Goal: Task Accomplishment & Management: Complete application form

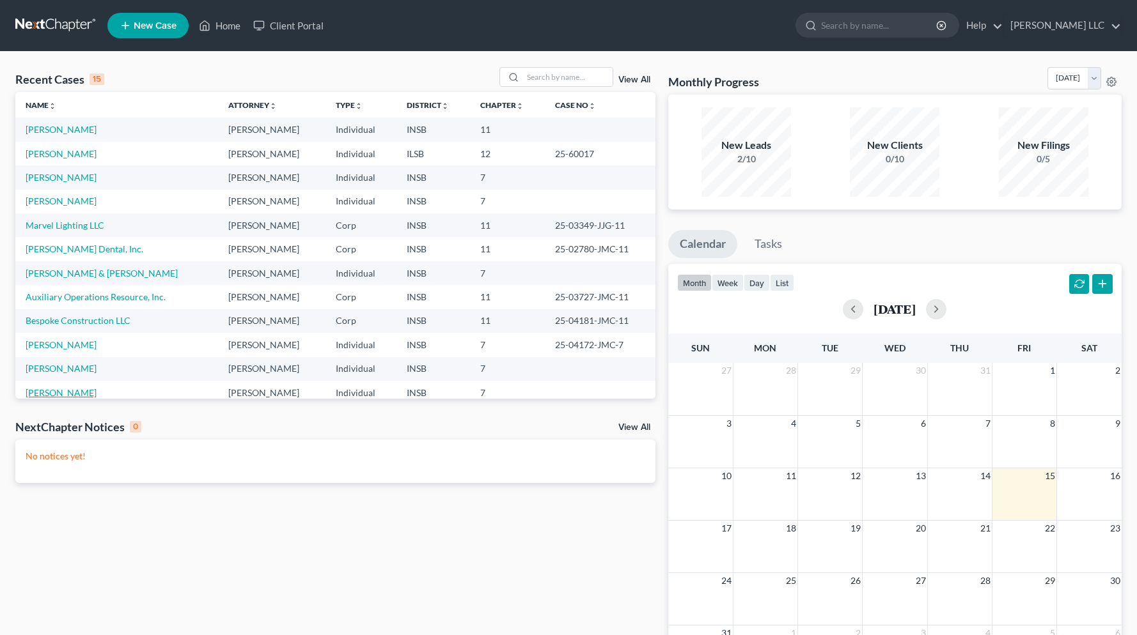
click at [65, 394] on link "[PERSON_NAME]" at bounding box center [61, 392] width 71 height 11
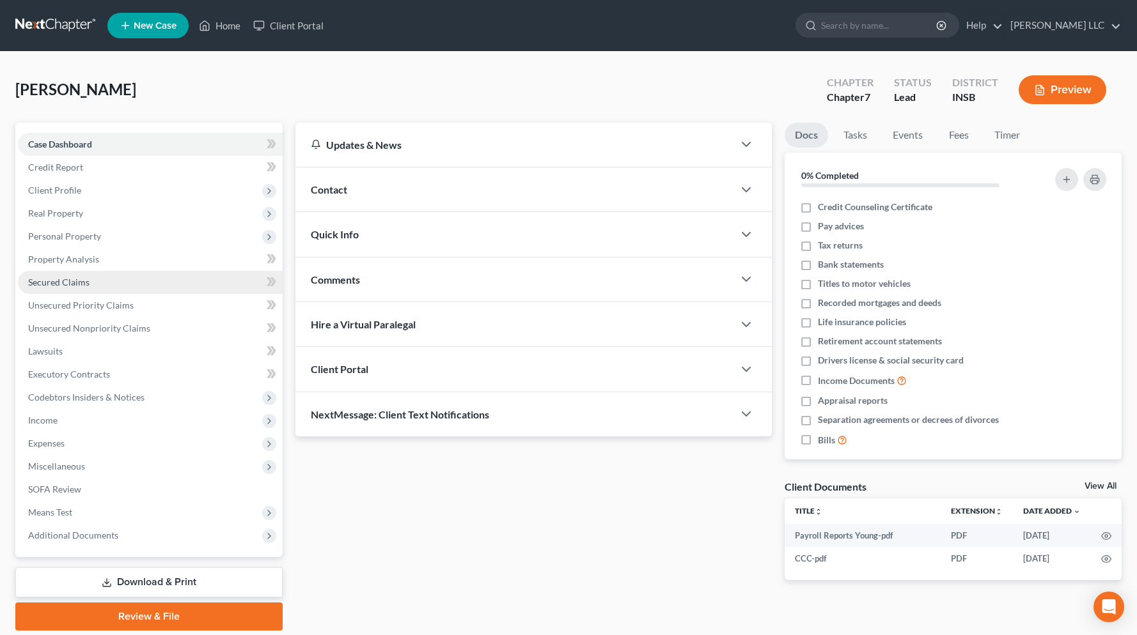
click at [65, 286] on span "Secured Claims" at bounding box center [58, 282] width 61 height 11
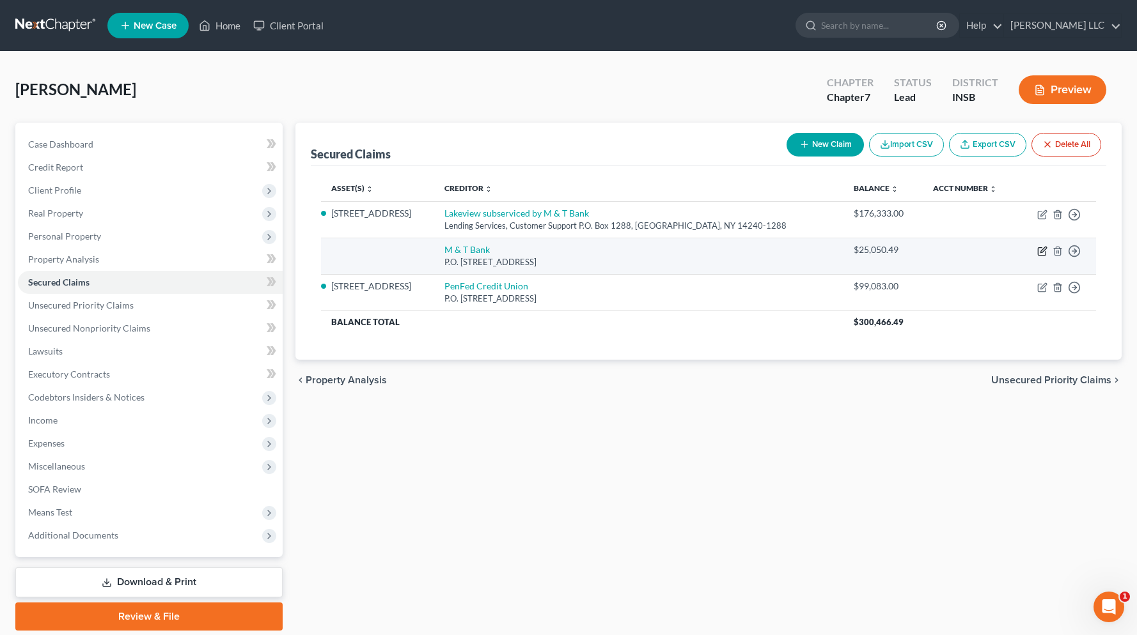
click at [1039, 251] on icon "button" at bounding box center [1042, 251] width 10 height 10
select select "45"
select select "2"
select select "0"
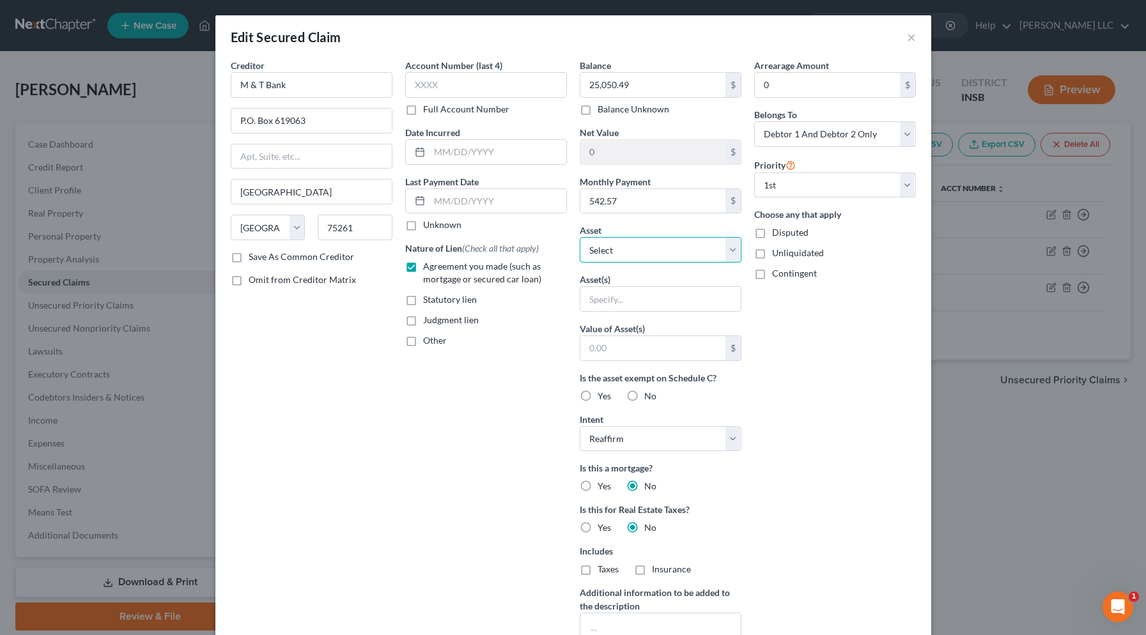
select select "12"
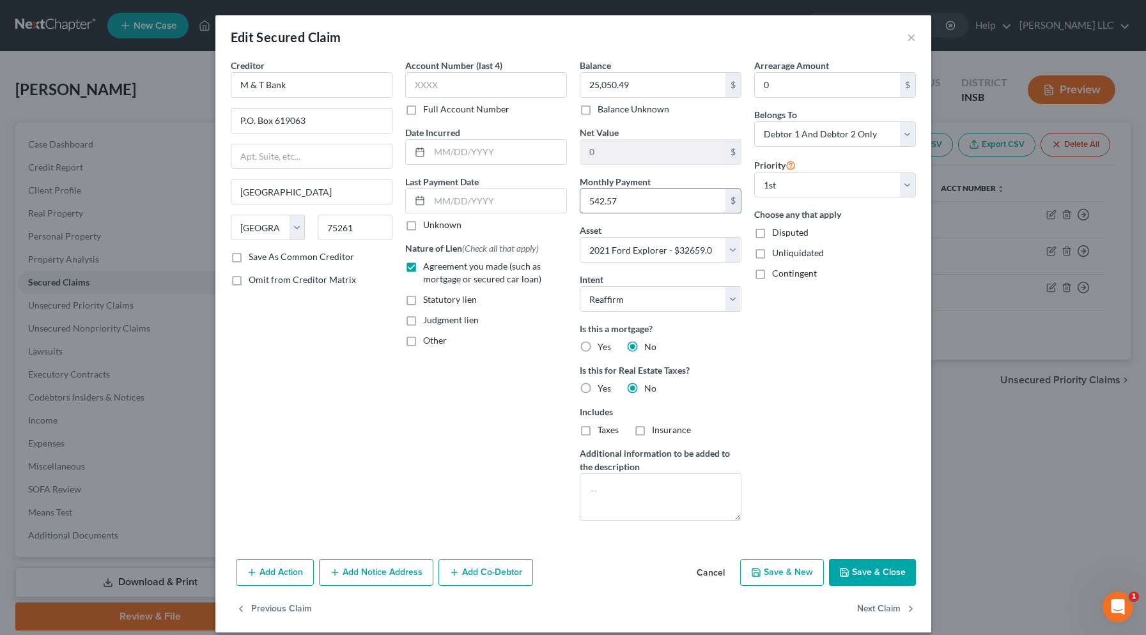
drag, startPoint x: 628, startPoint y: 205, endPoint x: 571, endPoint y: 205, distance: 56.9
click at [573, 205] on div "Balance 25,050.49 $ Balance Unknown Balance Undetermined 25,050.49 $ Balance Un…" at bounding box center [660, 295] width 175 height 472
type input "562.57"
type input "4578"
click at [850, 573] on button "Save & Close" at bounding box center [872, 572] width 87 height 27
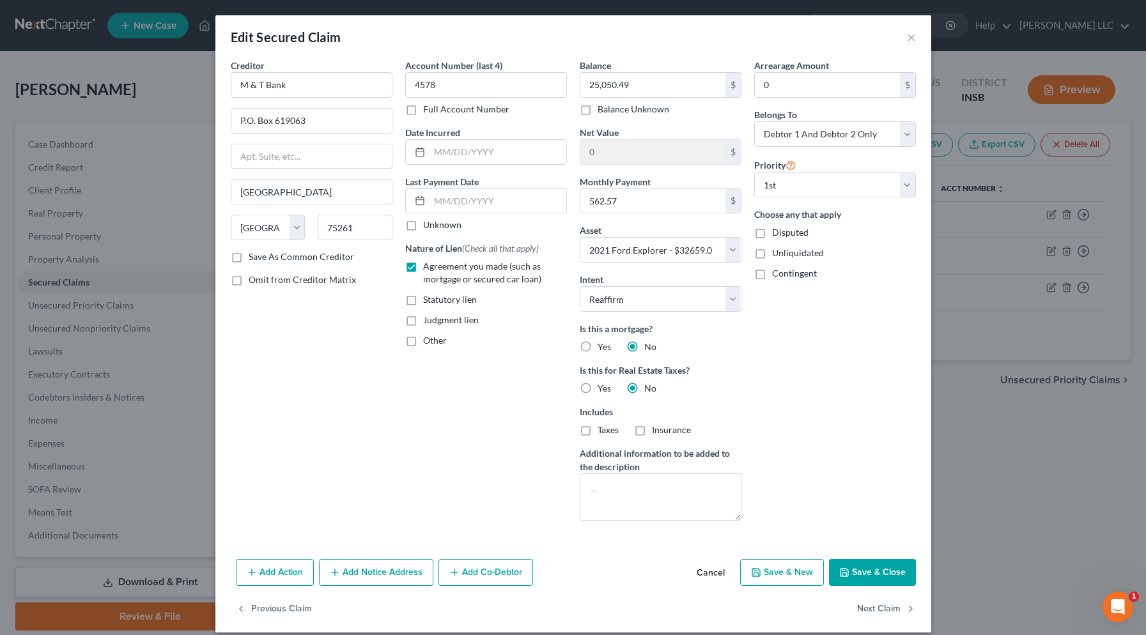
select select
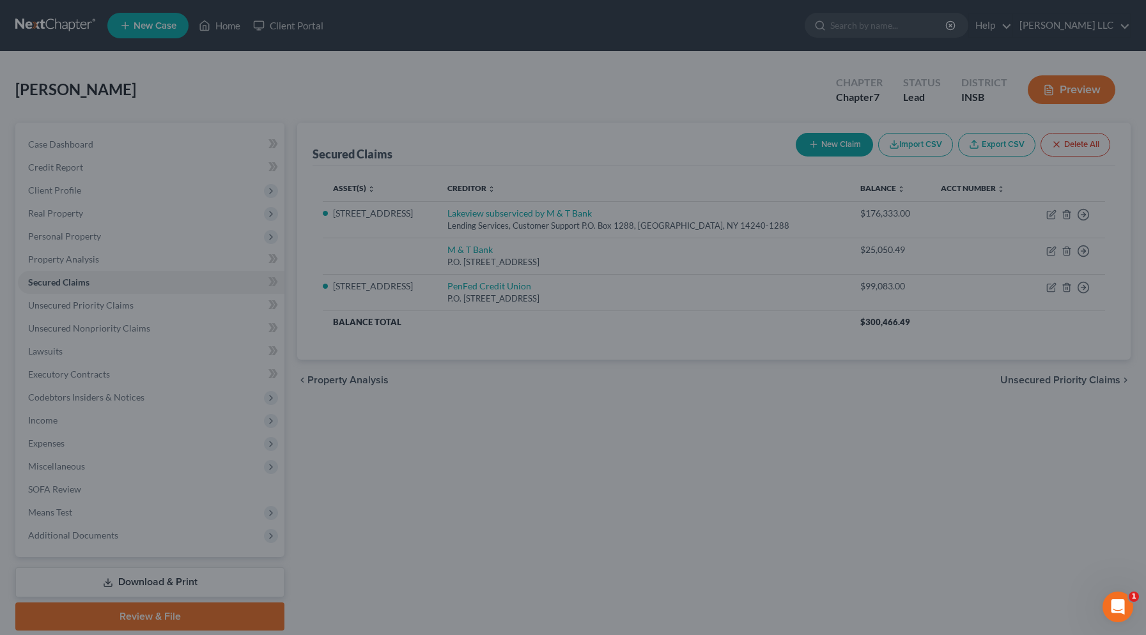
type input "7,608.51"
select select "12"
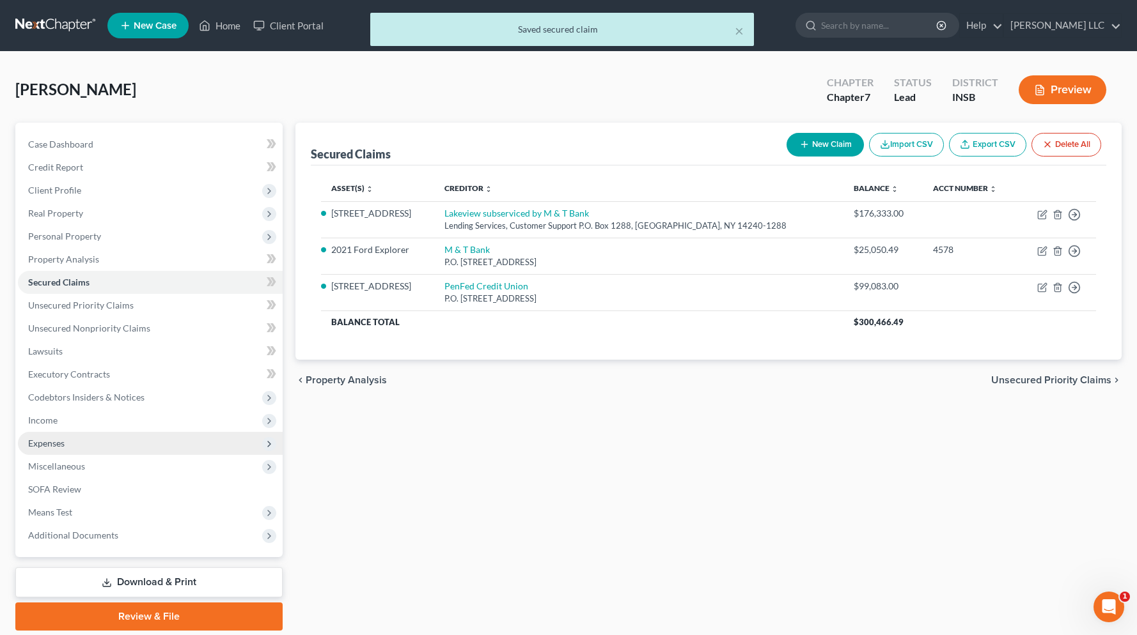
click at [48, 440] on span "Expenses" at bounding box center [46, 443] width 36 height 11
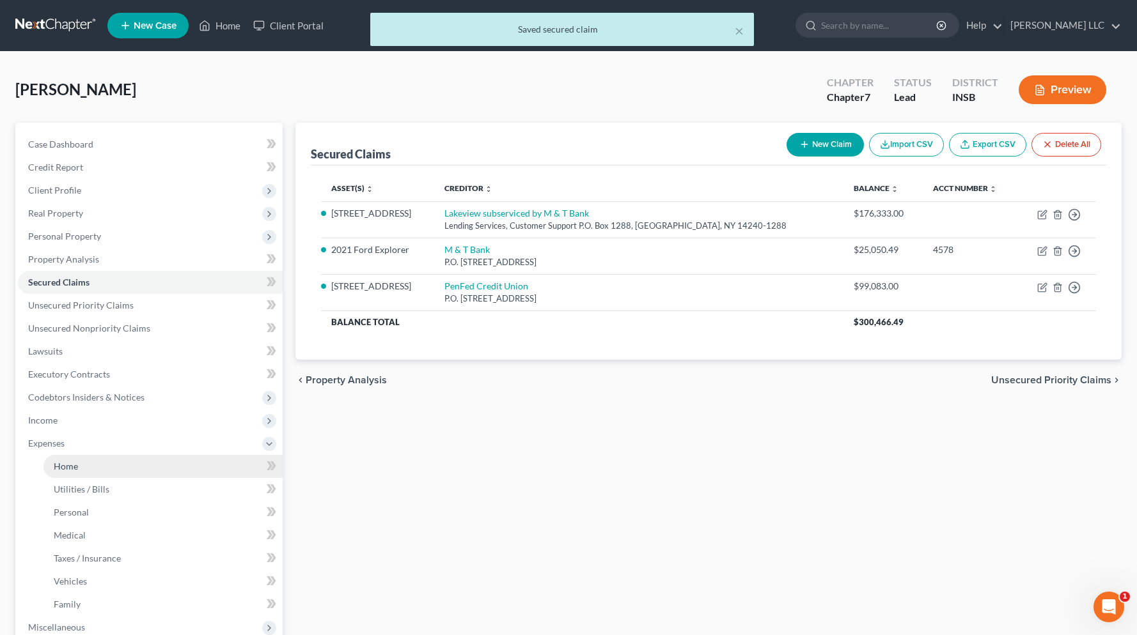
click at [63, 462] on span "Home" at bounding box center [66, 466] width 24 height 11
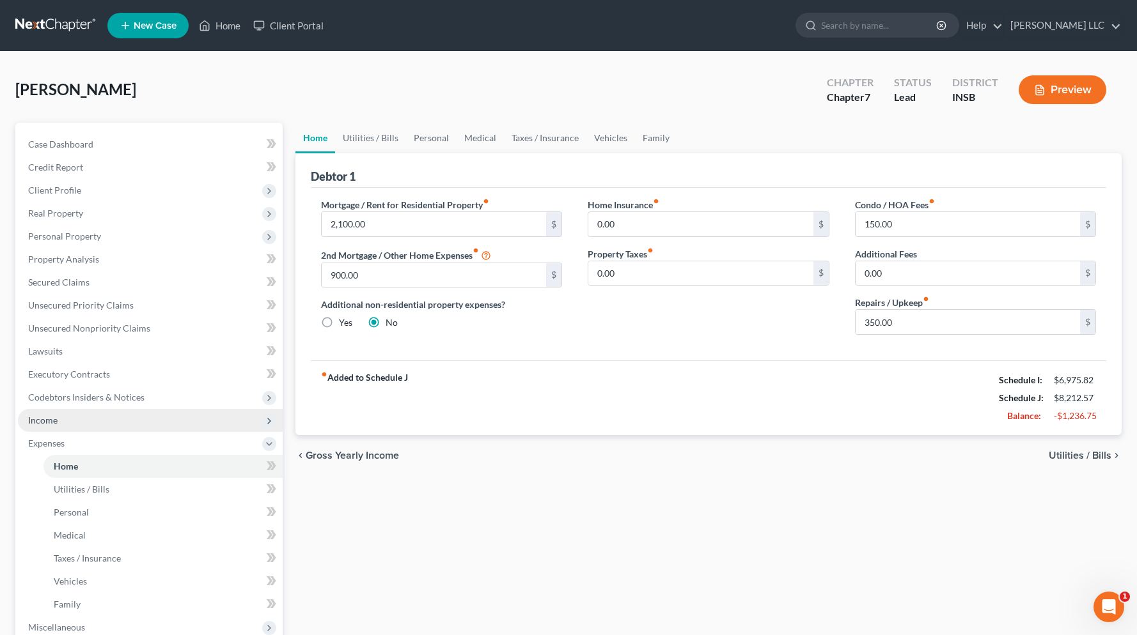
click at [39, 417] on span "Income" at bounding box center [42, 420] width 29 height 11
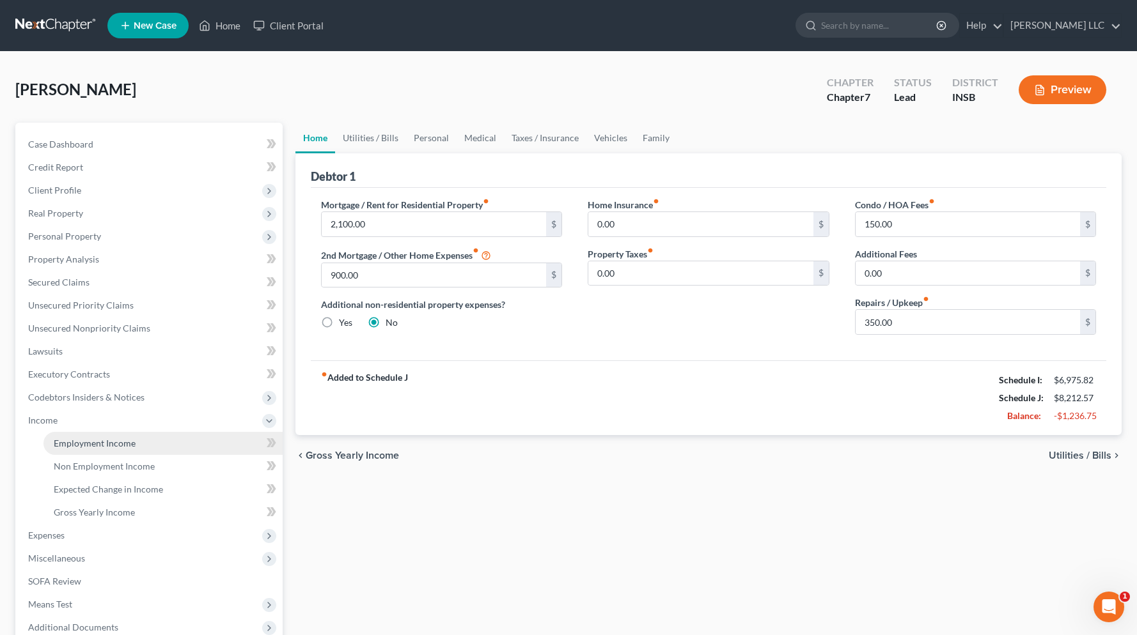
click at [82, 447] on span "Employment Income" at bounding box center [95, 443] width 82 height 11
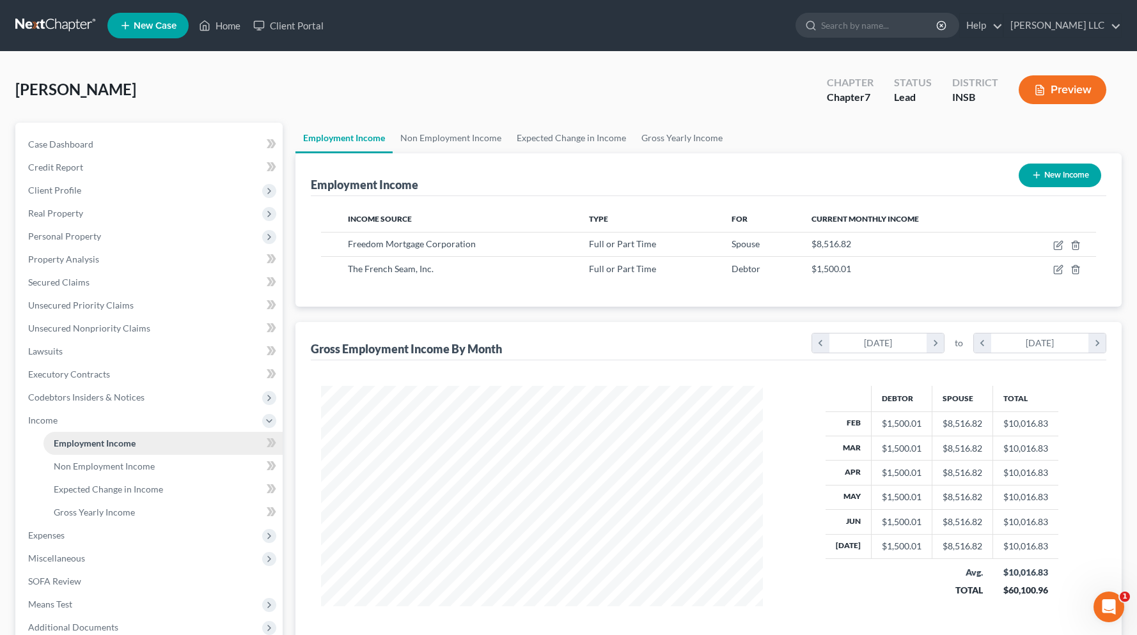
scroll to position [230, 467]
click at [51, 534] on span "Expenses" at bounding box center [46, 535] width 36 height 11
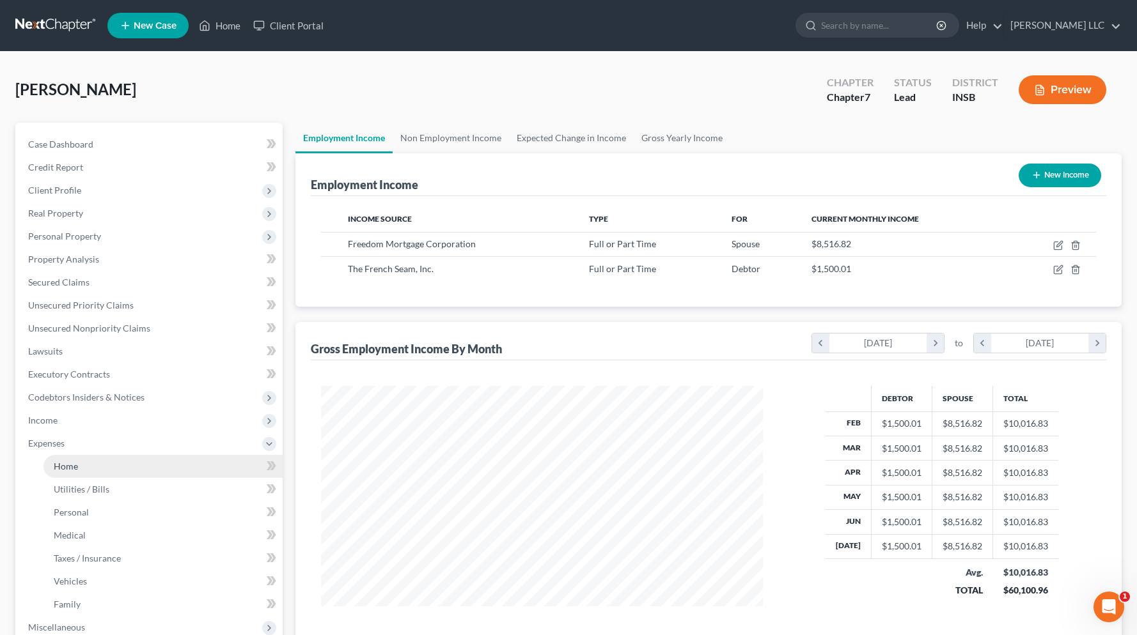
click at [76, 464] on span "Home" at bounding box center [66, 466] width 24 height 11
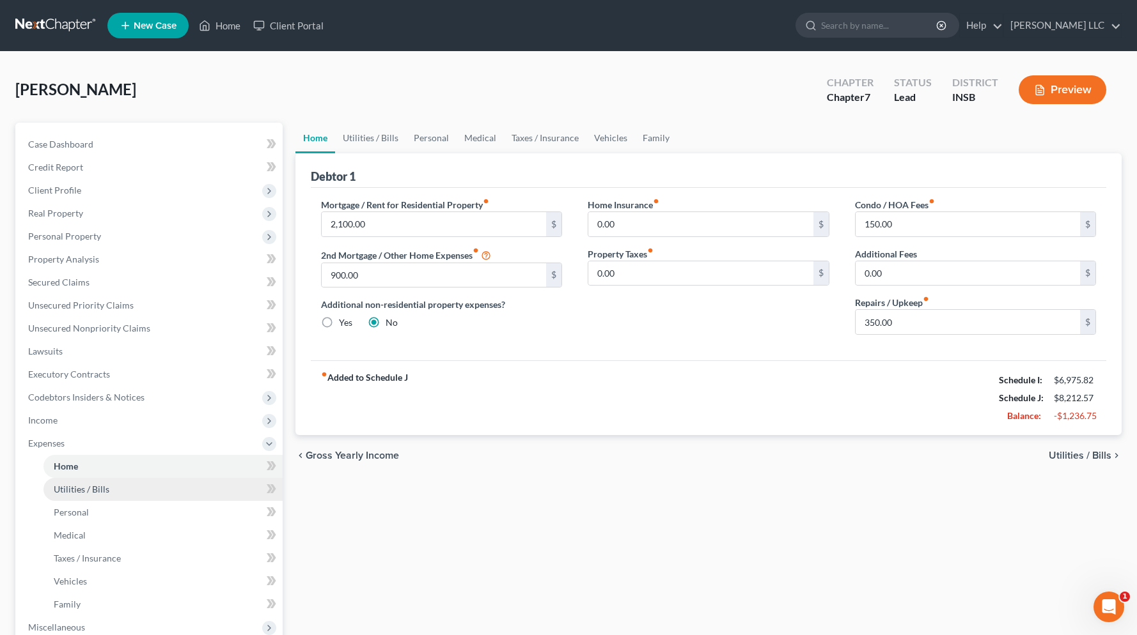
click at [82, 490] on span "Utilities / Bills" at bounding box center [82, 489] width 56 height 11
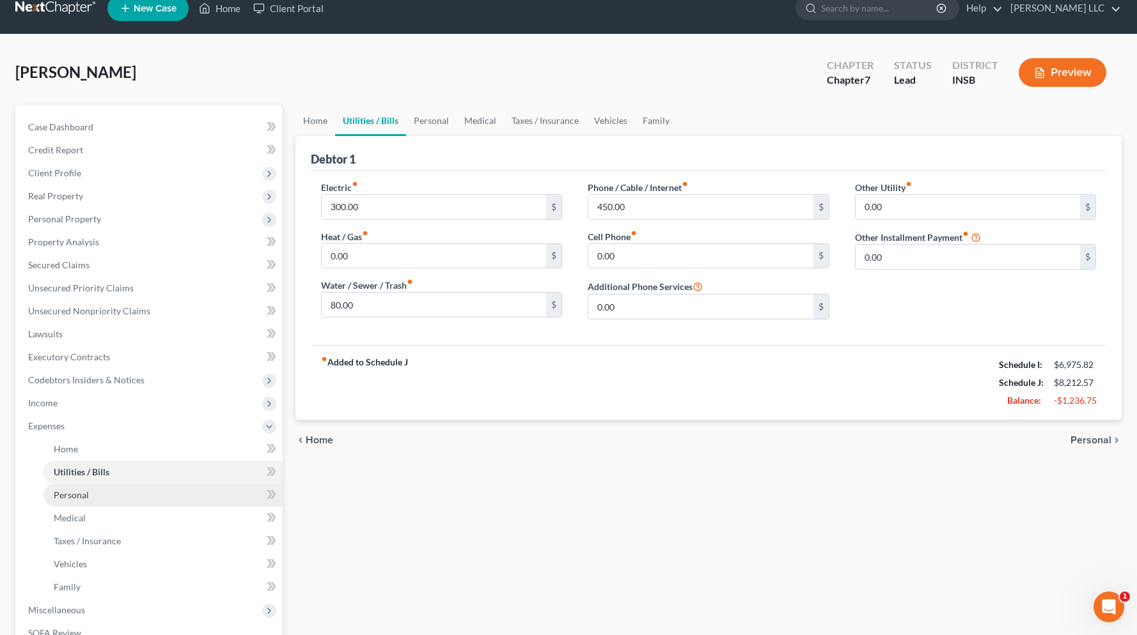
click at [81, 494] on span "Personal" at bounding box center [71, 495] width 35 height 11
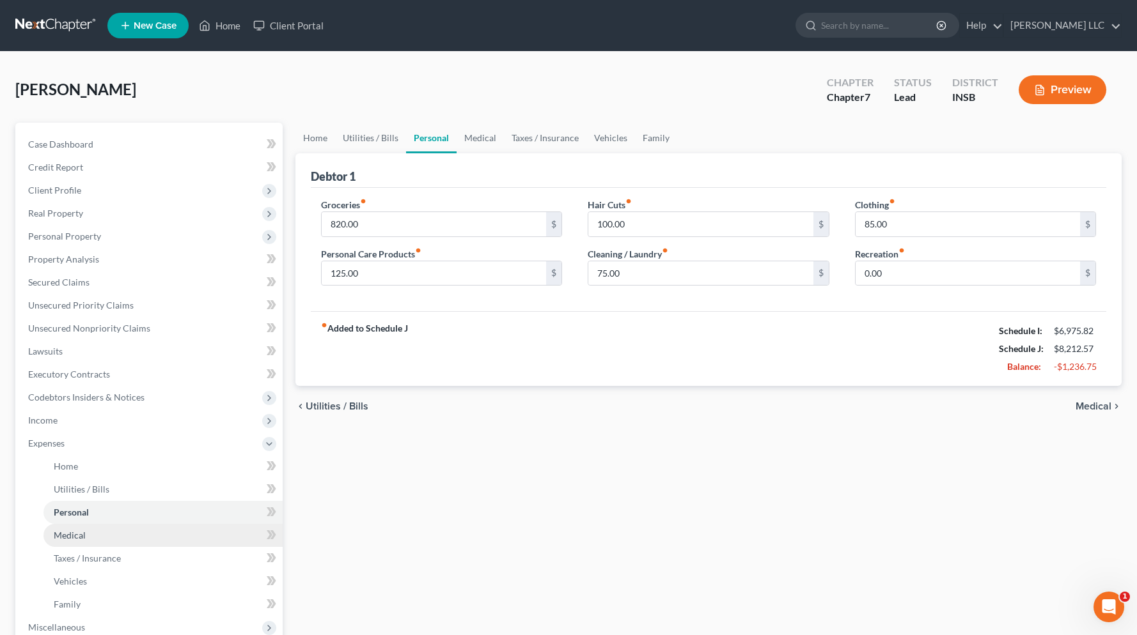
click at [70, 536] on span "Medical" at bounding box center [70, 535] width 32 height 11
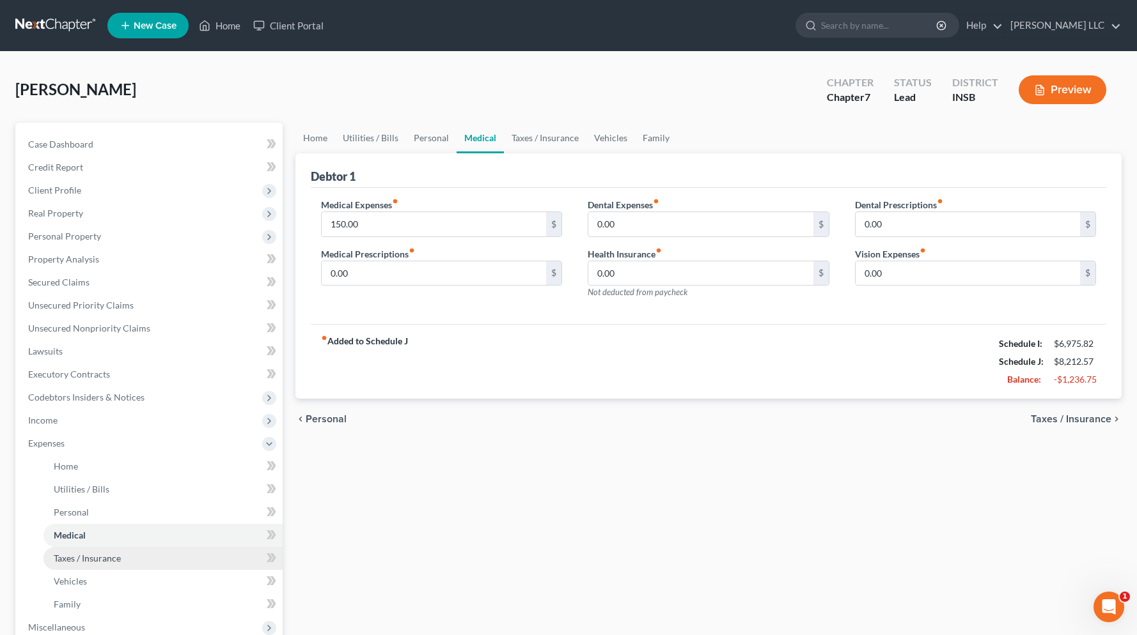
click at [97, 559] on span "Taxes / Insurance" at bounding box center [87, 558] width 67 height 11
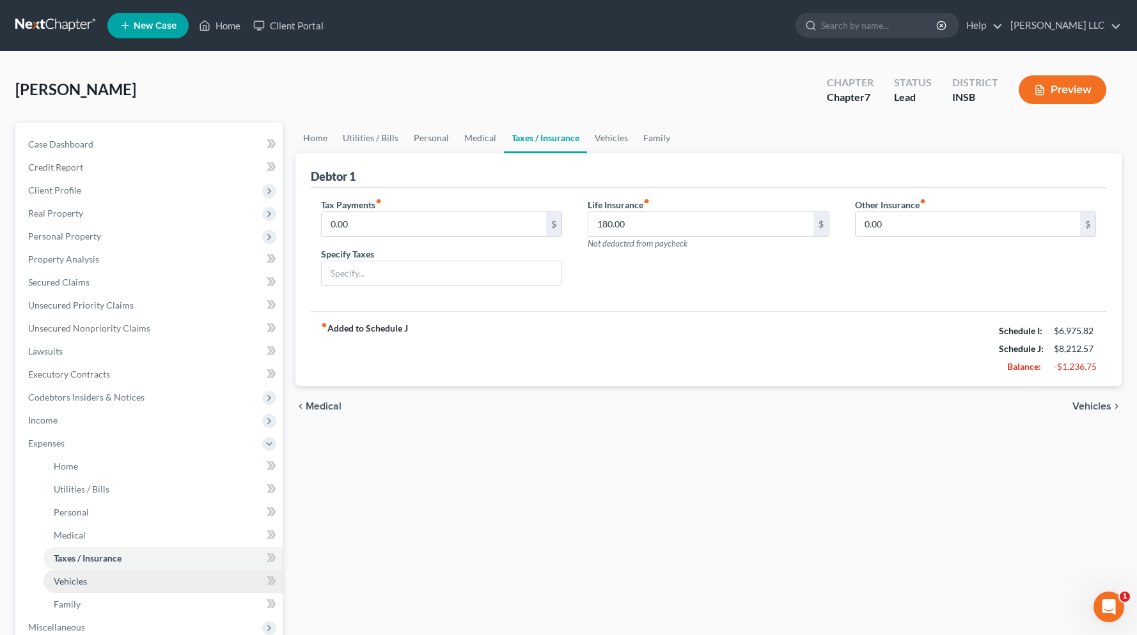
click at [85, 584] on span "Vehicles" at bounding box center [70, 581] width 33 height 11
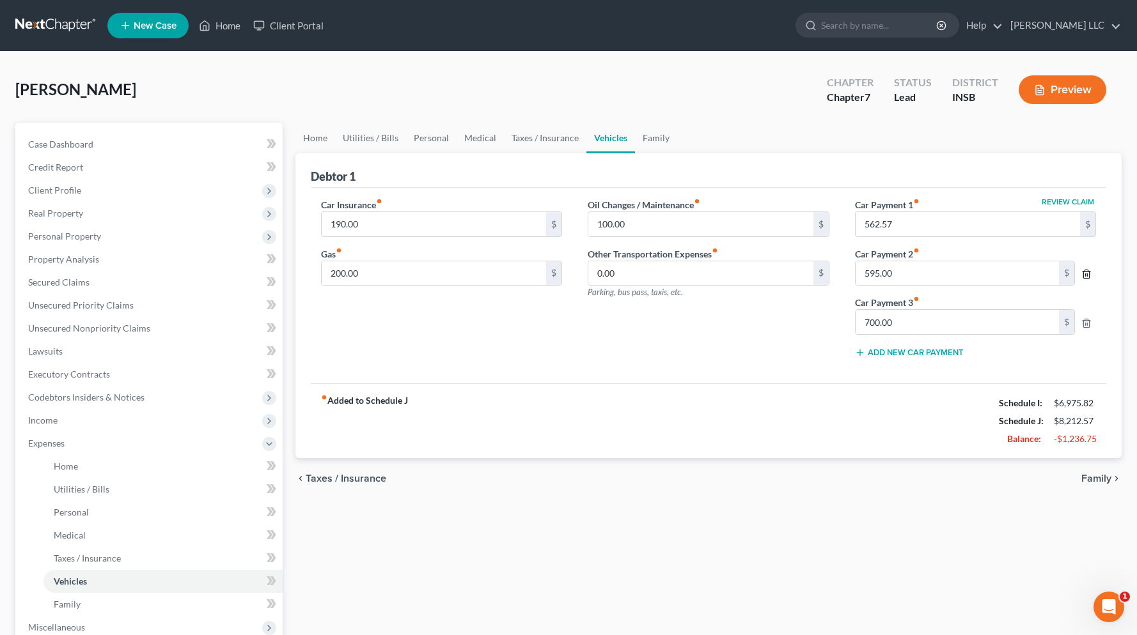
click at [1088, 272] on icon "button" at bounding box center [1086, 274] width 6 height 8
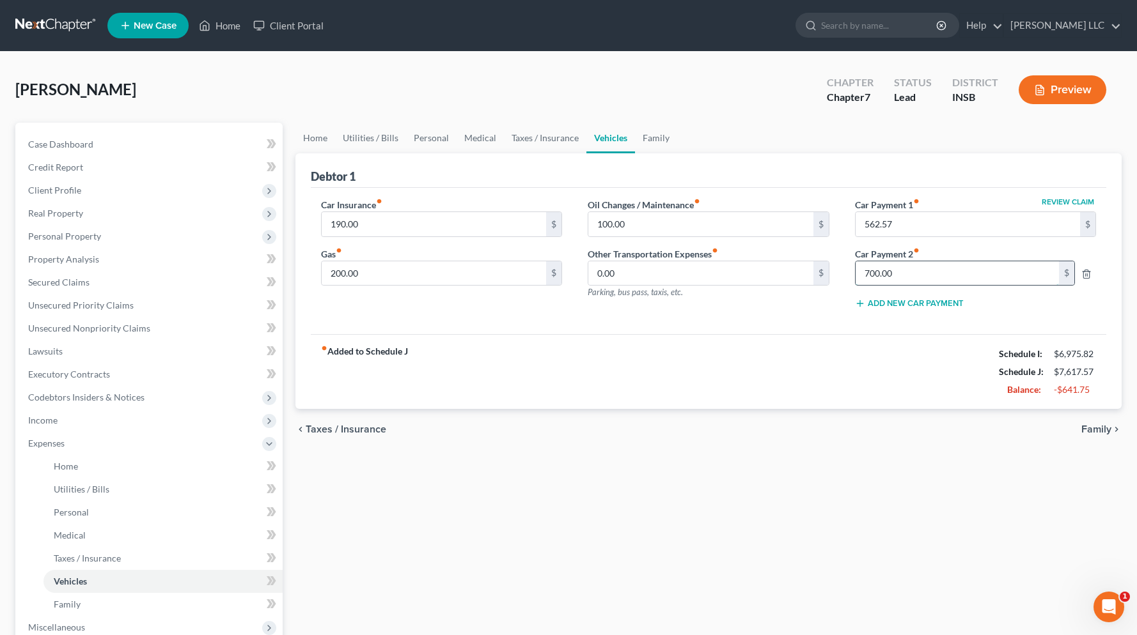
click at [904, 274] on input "700.00" at bounding box center [956, 273] width 203 height 24
type input "665.78"
click at [658, 137] on link "Family" at bounding box center [656, 138] width 42 height 31
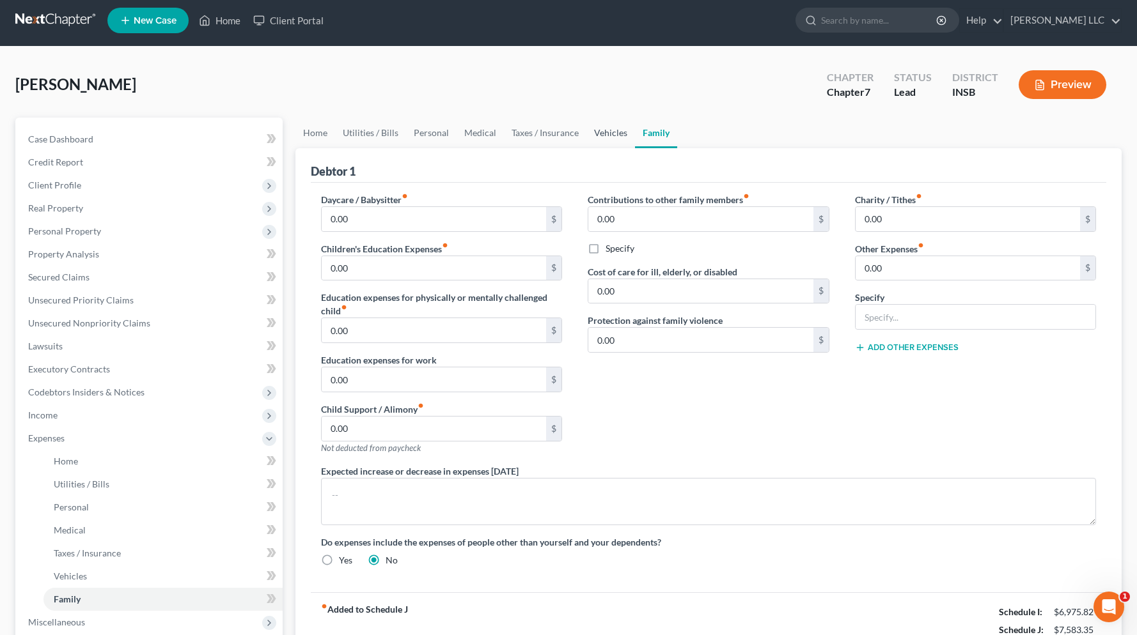
scroll to position [8, 0]
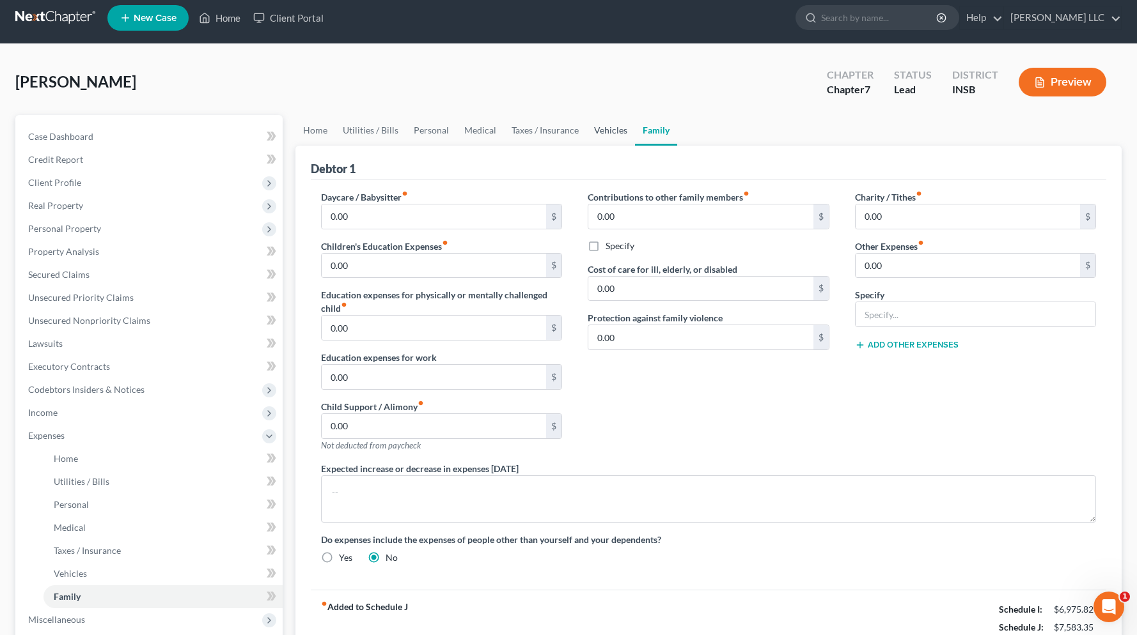
click at [603, 132] on link "Vehicles" at bounding box center [610, 130] width 49 height 31
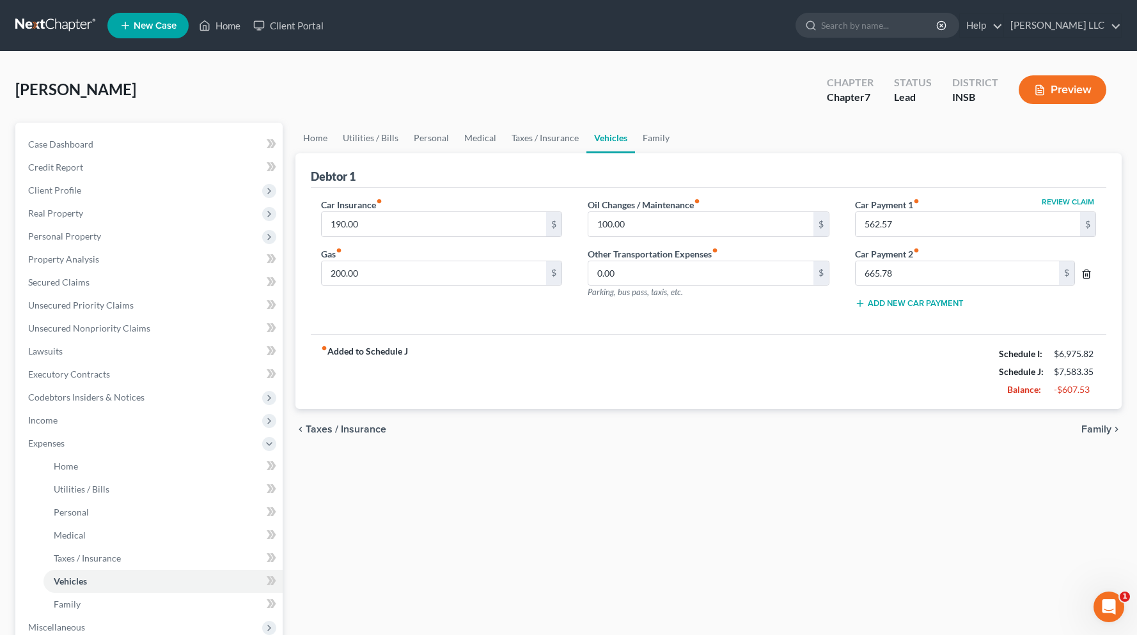
scroll to position [3, 0]
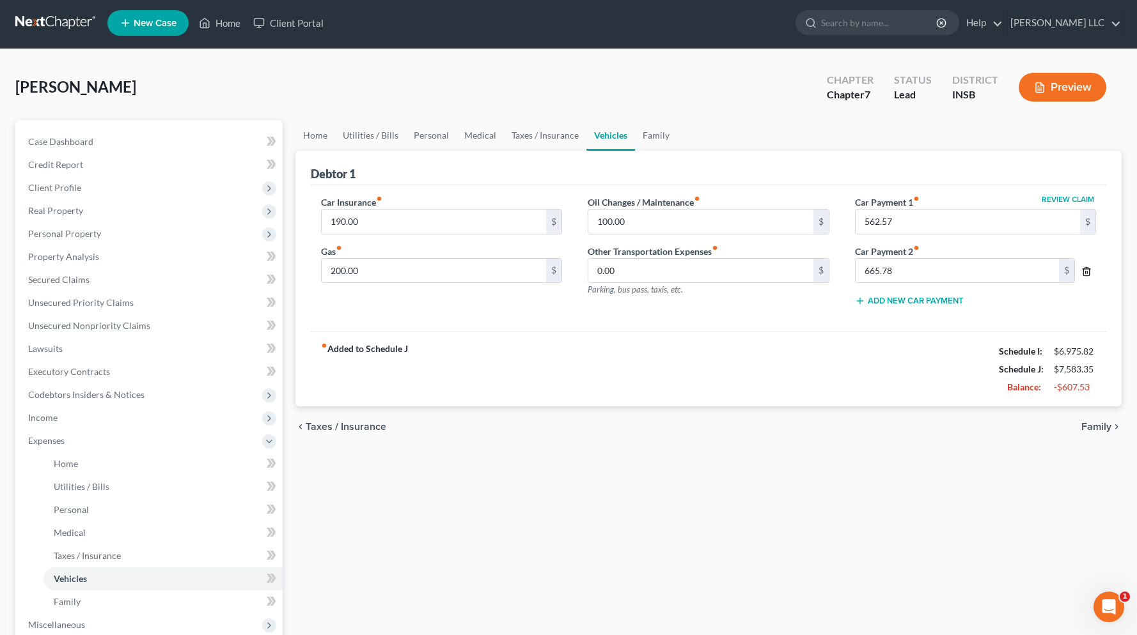
click at [1086, 275] on icon "button" at bounding box center [1086, 272] width 10 height 10
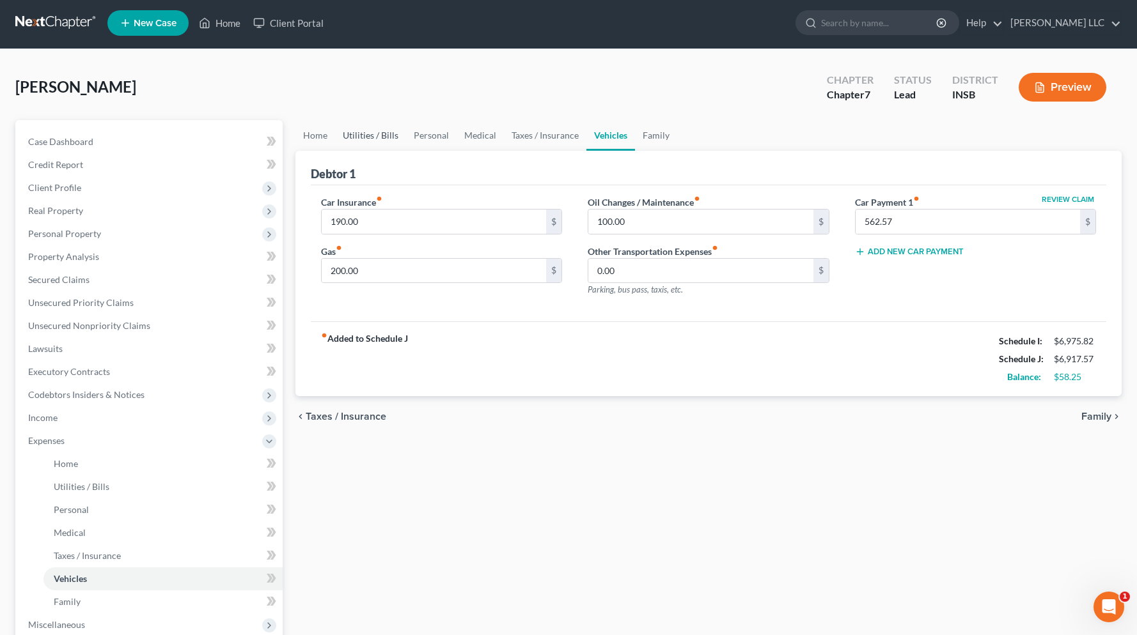
click at [368, 137] on link "Utilities / Bills" at bounding box center [370, 135] width 71 height 31
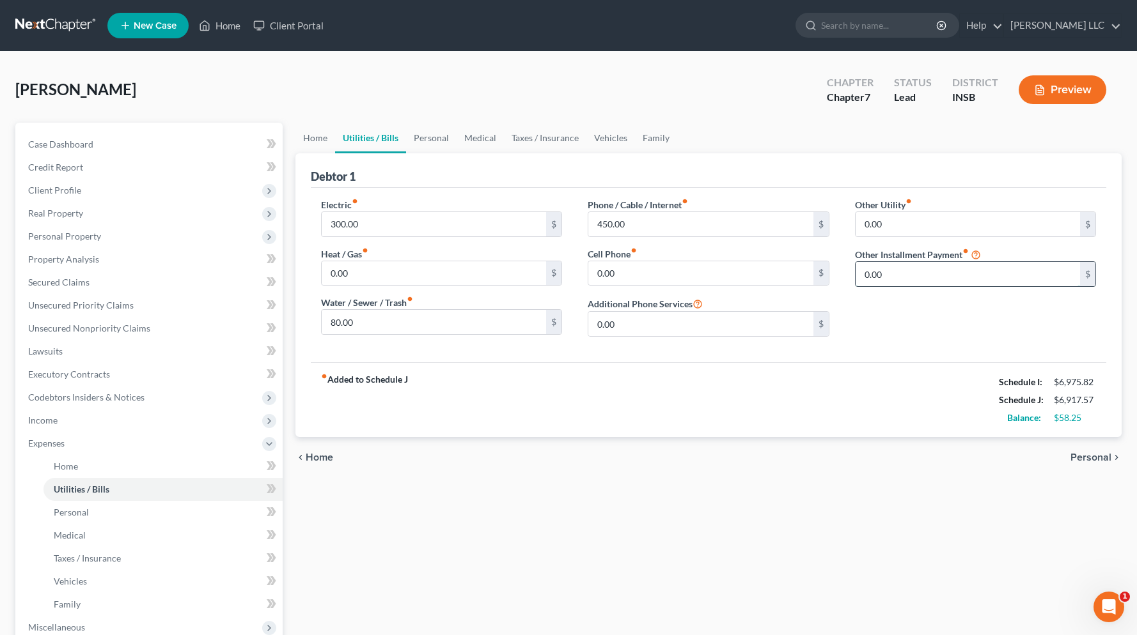
click at [914, 282] on input "0.00" at bounding box center [967, 274] width 225 height 24
type input "0"
type input "655.78"
type input "Husband car payment (Debtor is not listed as owner or co-signer)"
click at [430, 140] on link "Personal" at bounding box center [431, 138] width 51 height 31
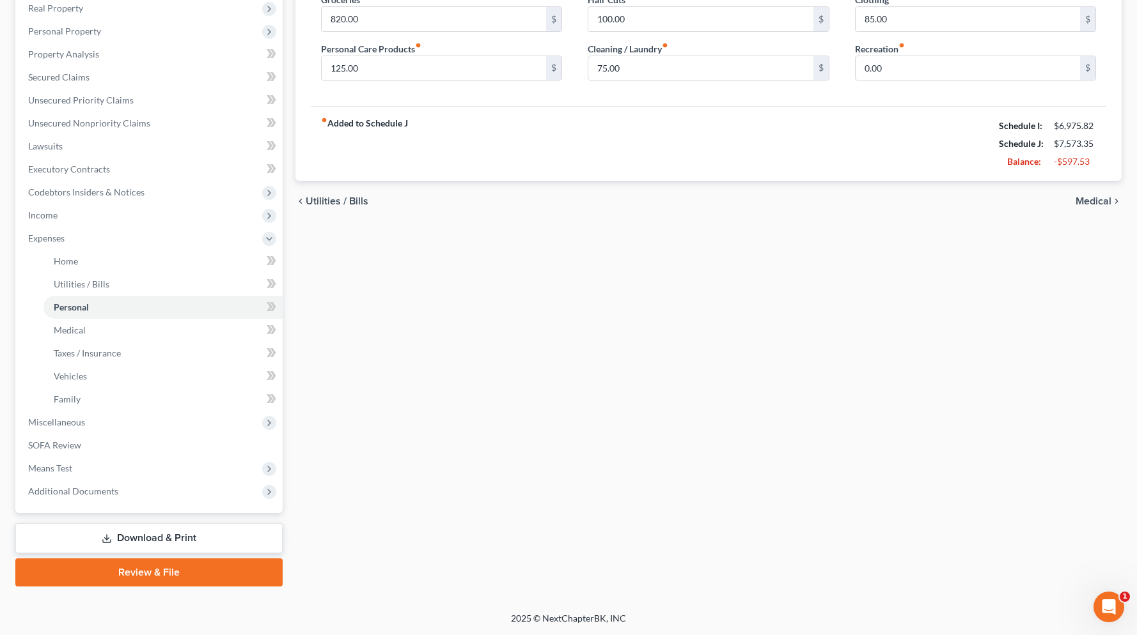
scroll to position [205, 0]
click at [137, 536] on link "Download & Print" at bounding box center [148, 539] width 267 height 30
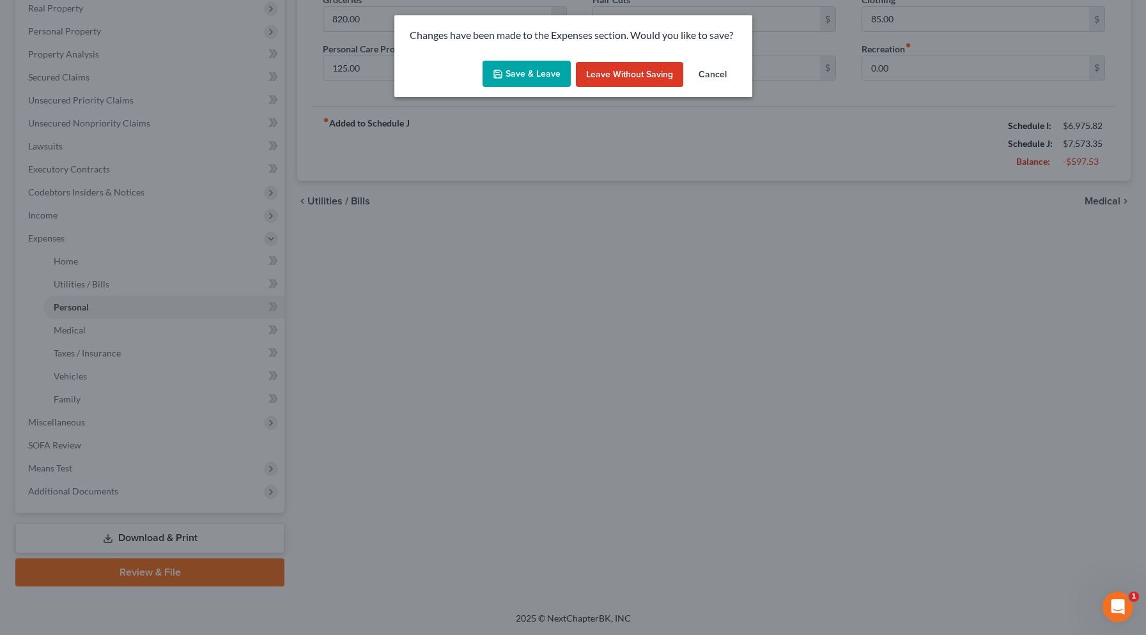
click at [532, 75] on button "Save & Leave" at bounding box center [527, 74] width 88 height 27
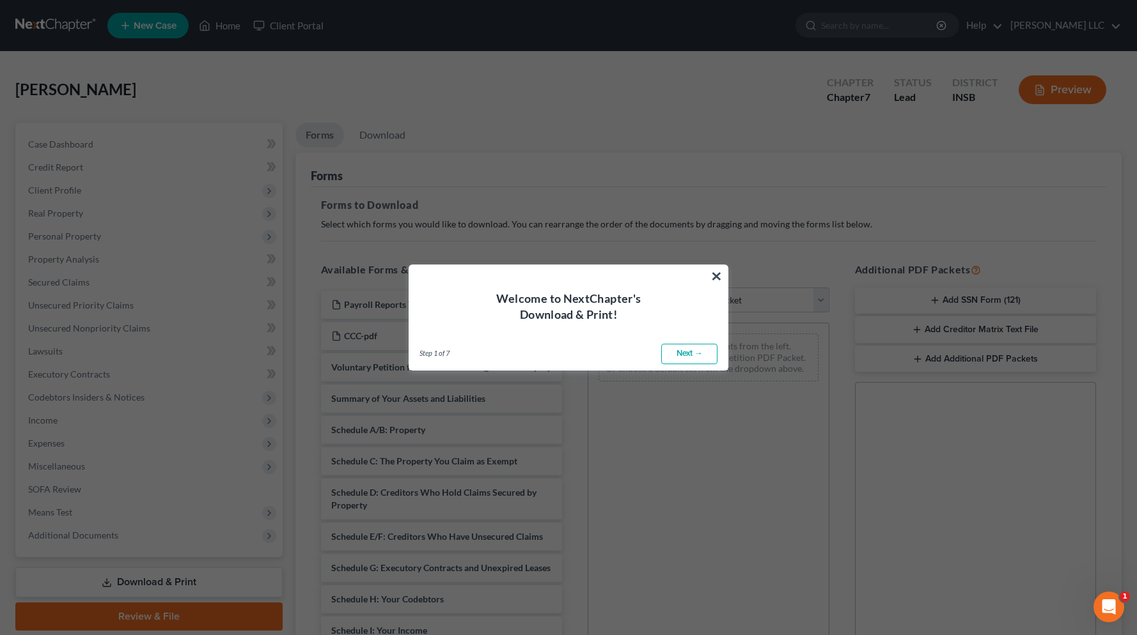
click at [695, 350] on link "Next →" at bounding box center [689, 354] width 56 height 20
select select "0"
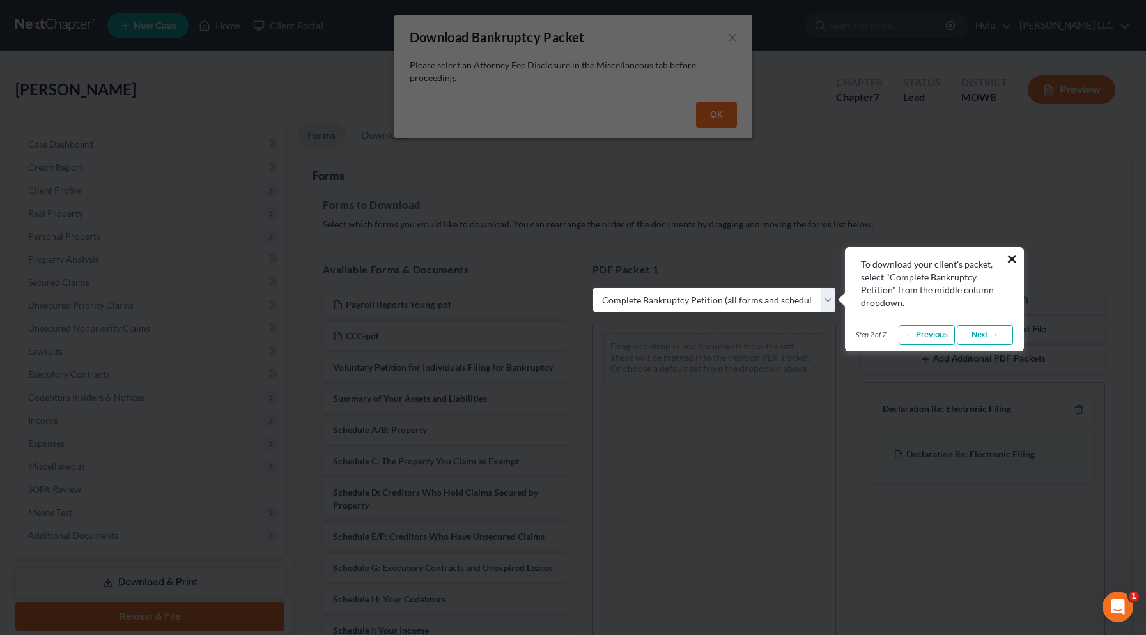
click at [1009, 258] on button "×" at bounding box center [1012, 259] width 12 height 20
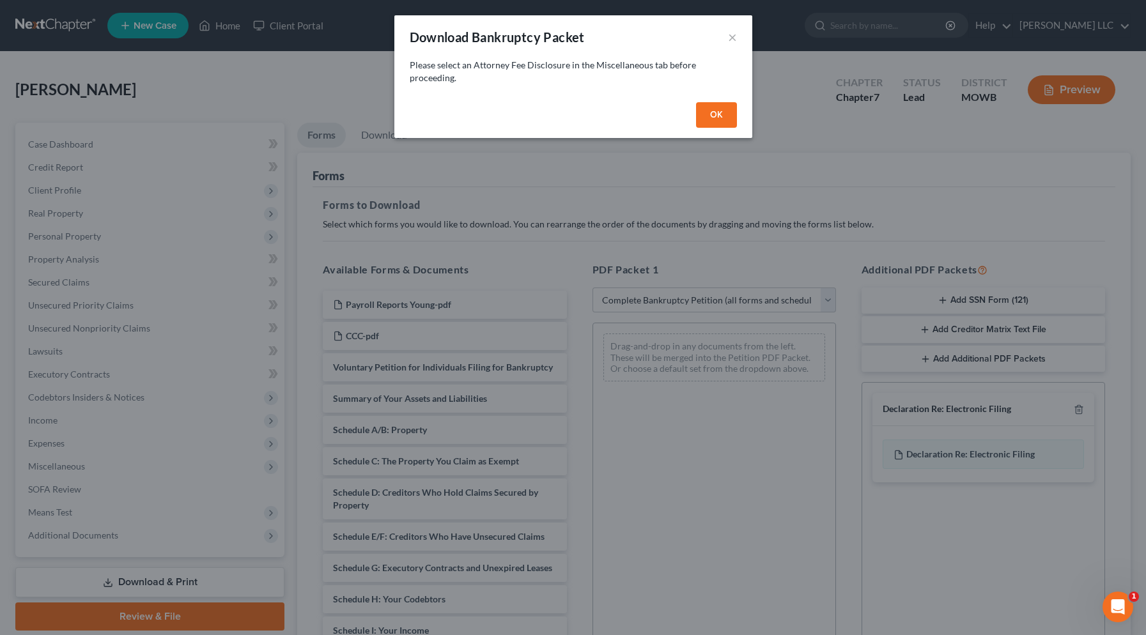
click at [717, 118] on button "OK" at bounding box center [716, 115] width 41 height 26
select select
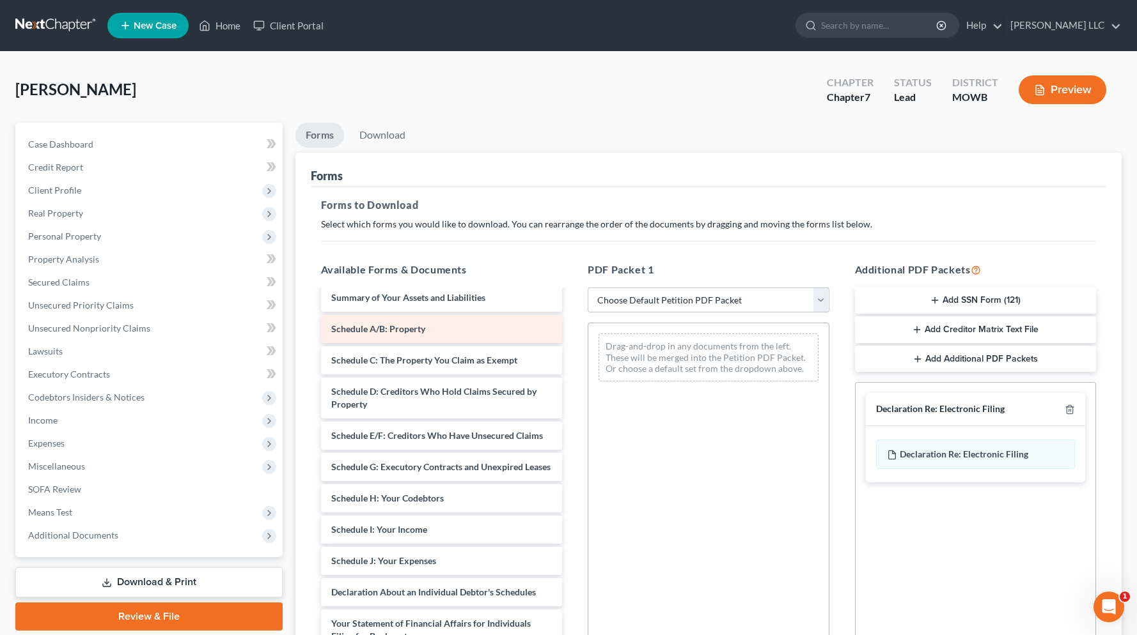
scroll to position [150, 0]
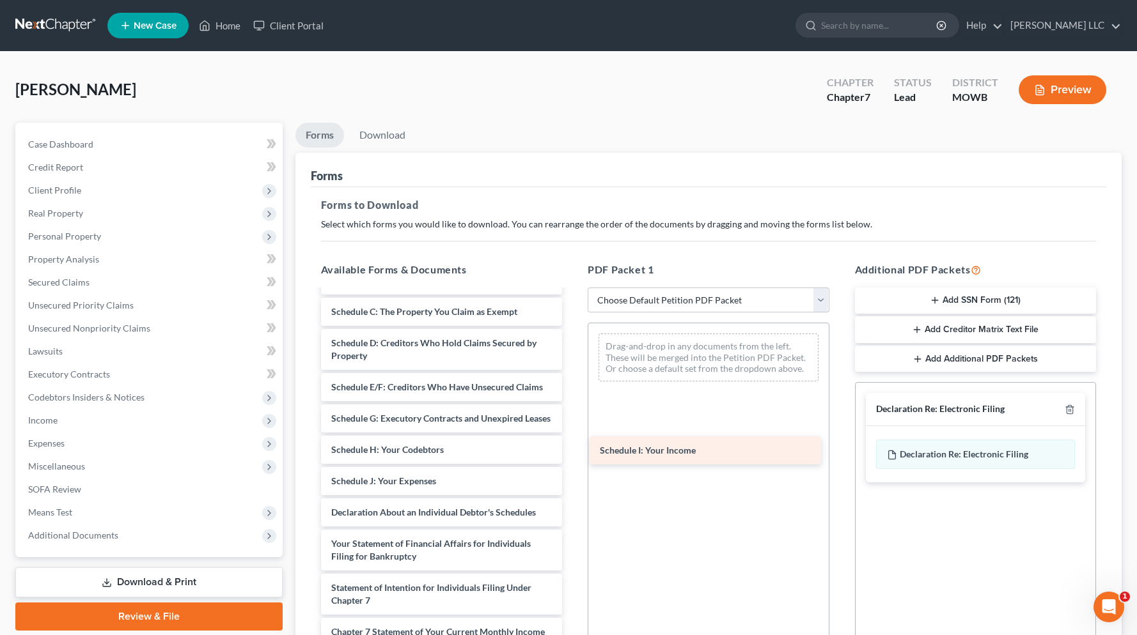
drag, startPoint x: 395, startPoint y: 512, endPoint x: 664, endPoint y: 456, distance: 274.2
click at [573, 456] on div "Schedule I: Your Income Payroll Reports Young-pdf CCC-pdf Voluntary Petition fo…" at bounding box center [442, 484] width 262 height 687
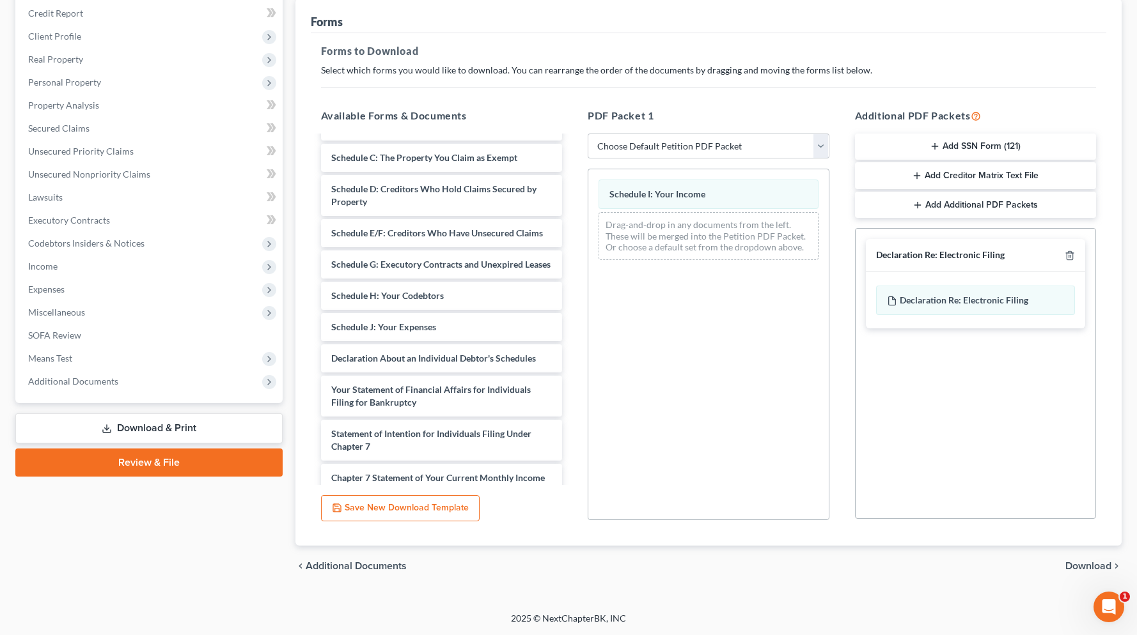
scroll to position [154, 0]
click at [1091, 566] on span "Download" at bounding box center [1088, 566] width 46 height 10
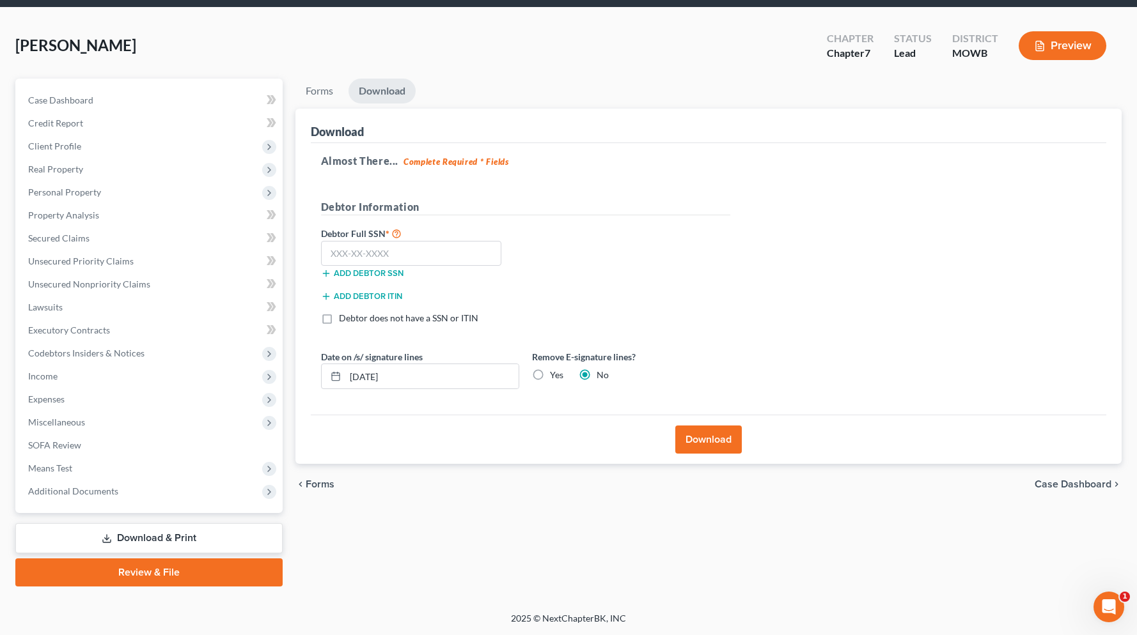
scroll to position [44, 0]
click at [712, 443] on button "Download" at bounding box center [708, 440] width 66 height 28
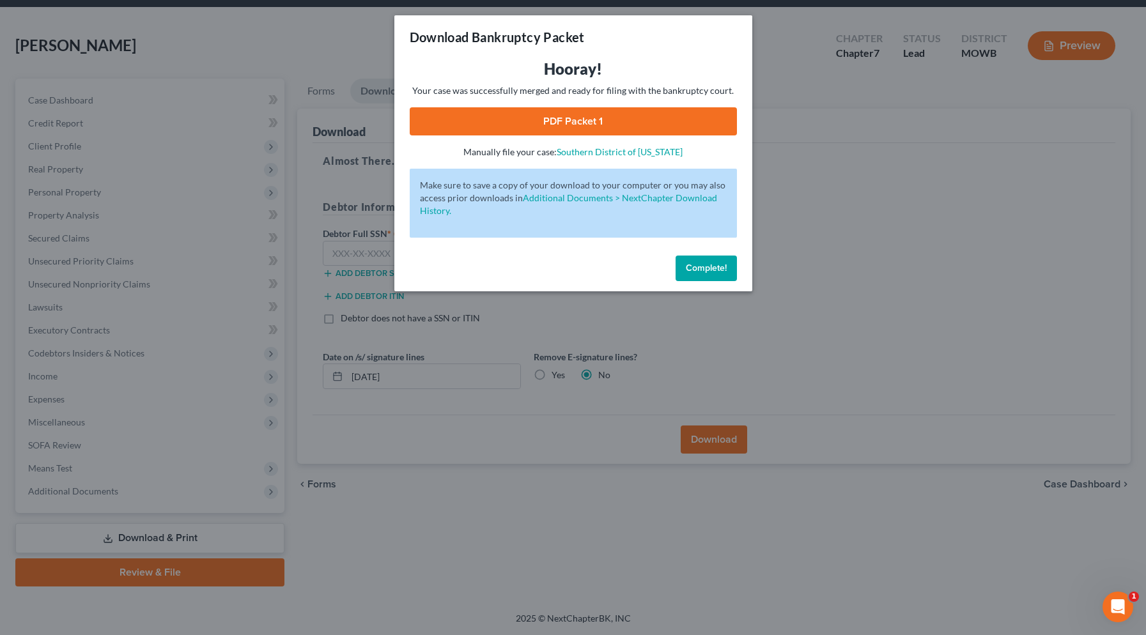
click at [573, 123] on link "PDF Packet 1" at bounding box center [573, 121] width 327 height 28
click at [704, 270] on span "Complete!" at bounding box center [706, 268] width 41 height 11
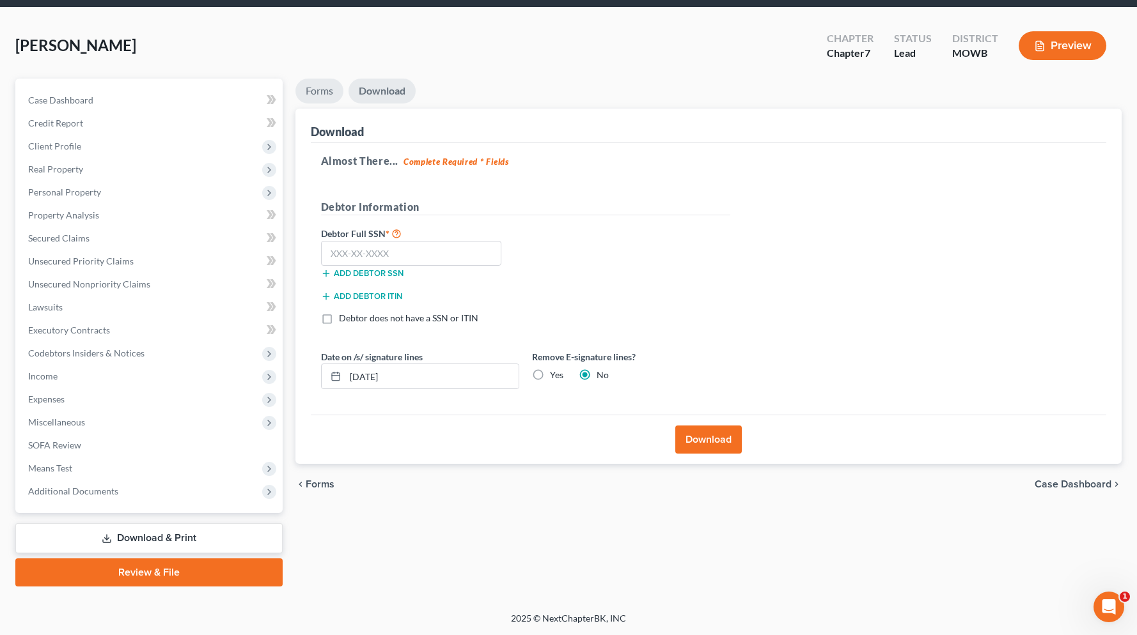
click at [320, 92] on link "Forms" at bounding box center [319, 91] width 48 height 25
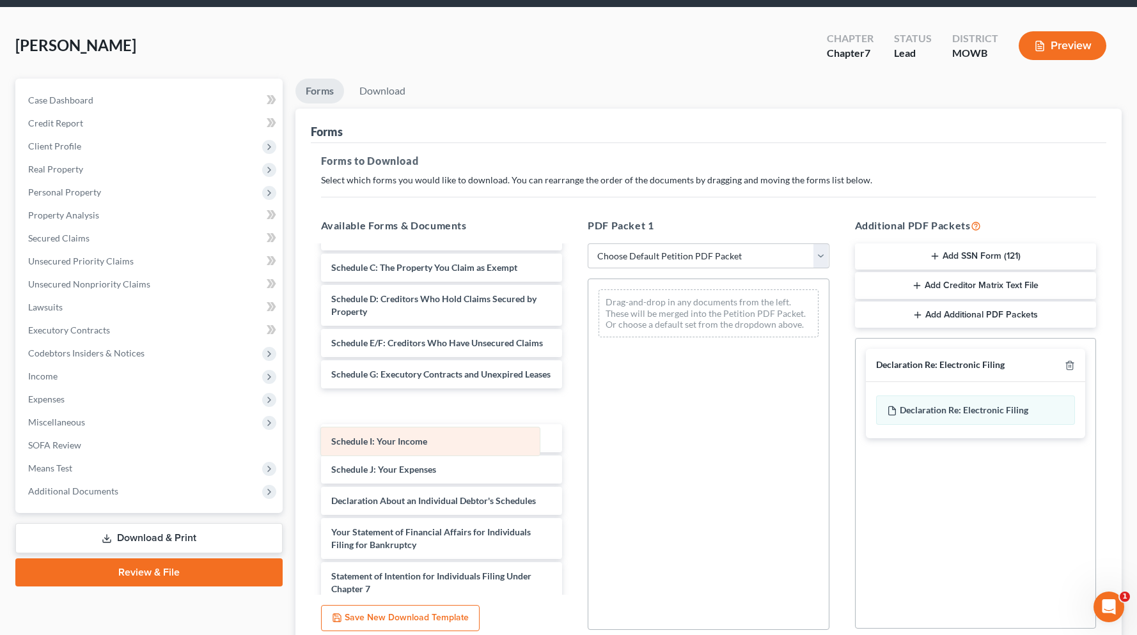
drag, startPoint x: 703, startPoint y: 302, endPoint x: 421, endPoint y: 438, distance: 313.4
click at [588, 348] on div "Schedule I: Your Income Schedule I: Your Income Drag-and-drop in any documents …" at bounding box center [708, 313] width 240 height 68
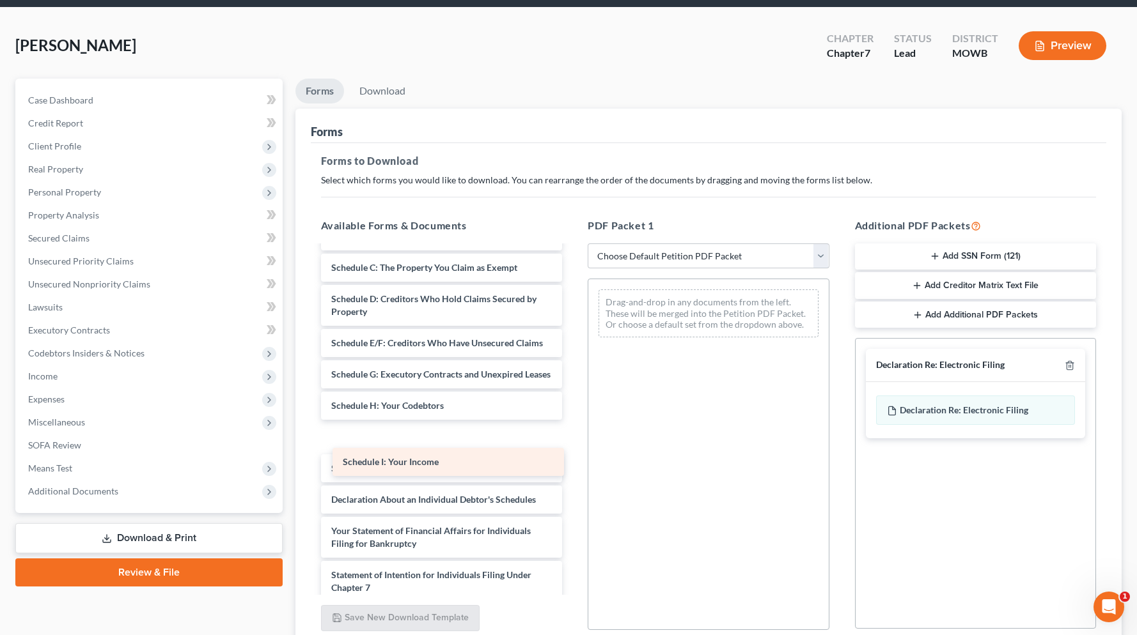
drag, startPoint x: 400, startPoint y: 428, endPoint x: 412, endPoint y: 459, distance: 33.4
click at [412, 459] on div "Schedule I: Your Income Payroll Reports Young-pdf CCC-pdf Voluntary Petition fo…" at bounding box center [442, 456] width 262 height 719
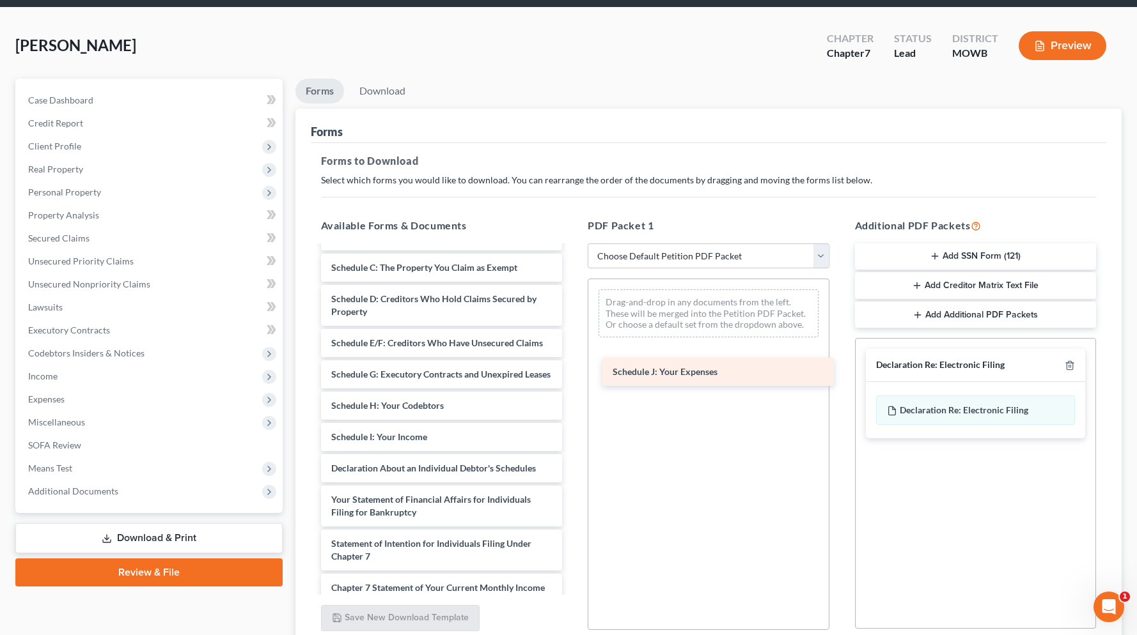
drag, startPoint x: 418, startPoint y: 495, endPoint x: 699, endPoint y: 374, distance: 306.4
click at [573, 374] on div "Schedule J: Your Expenses Payroll Reports Young-pdf CCC-pdf Voluntary Petition …" at bounding box center [442, 440] width 262 height 687
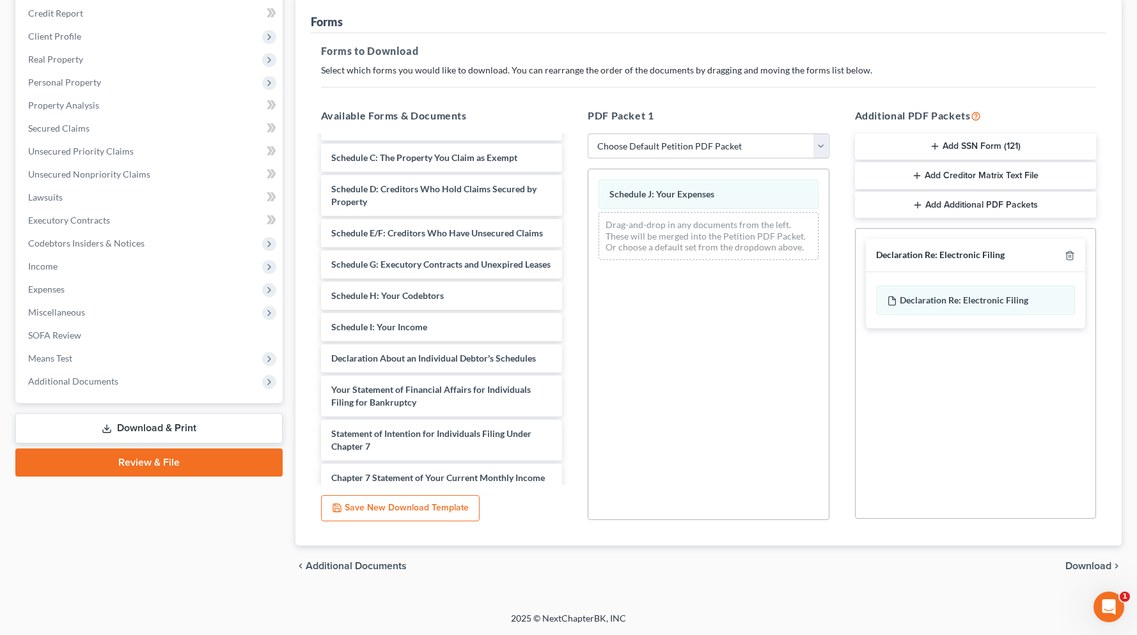
click at [1091, 562] on span "Download" at bounding box center [1088, 566] width 46 height 10
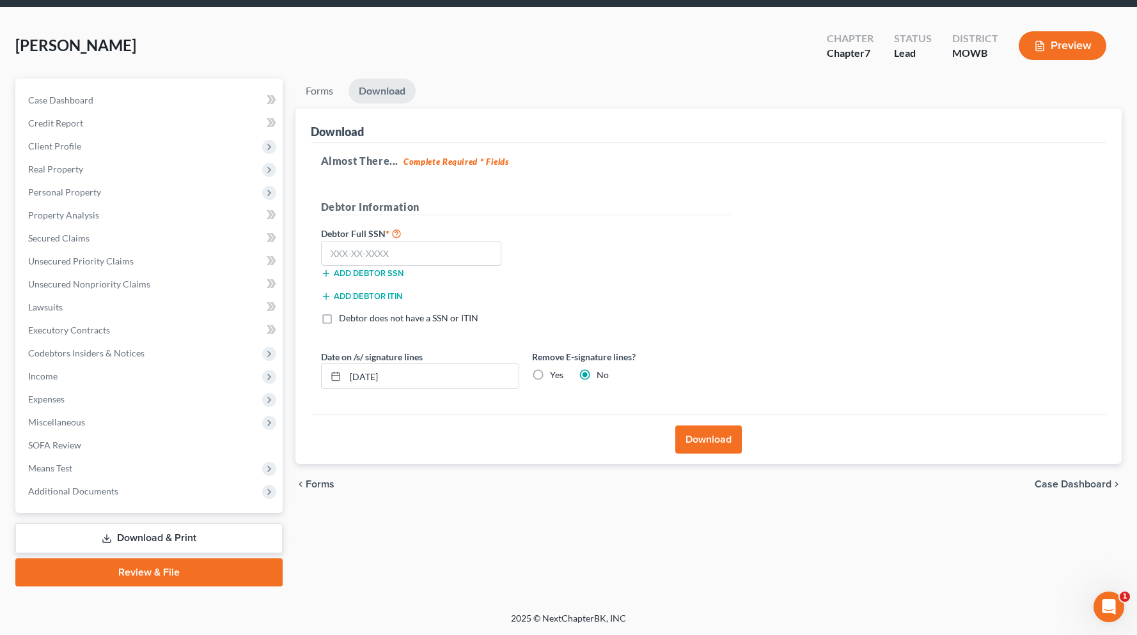
click at [734, 444] on button "Download" at bounding box center [708, 440] width 66 height 28
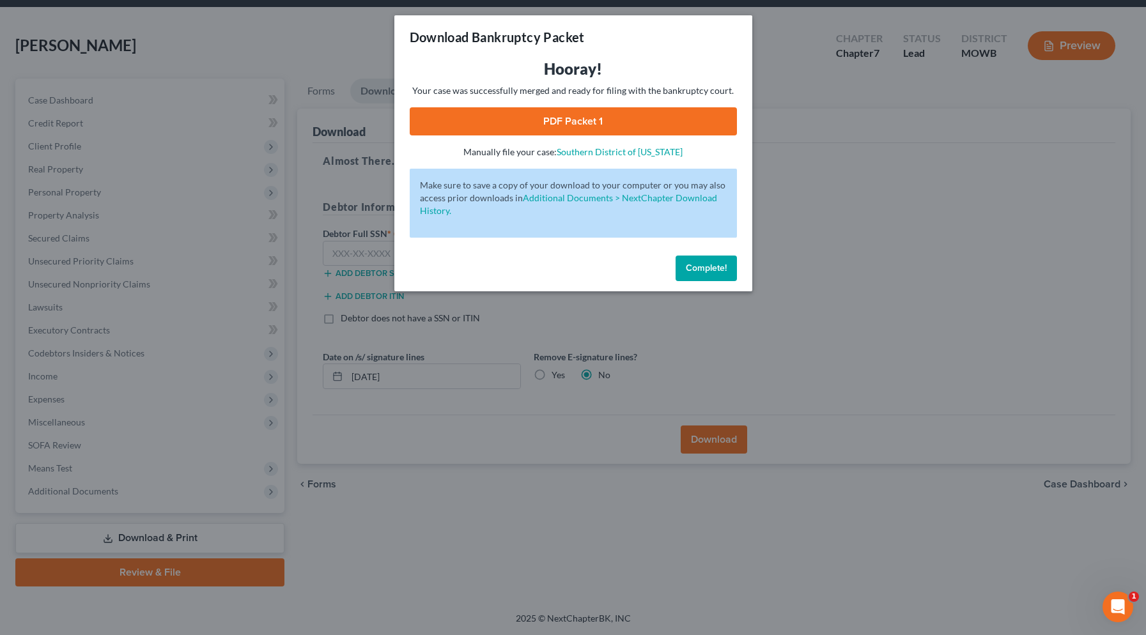
click at [568, 114] on link "PDF Packet 1" at bounding box center [573, 121] width 327 height 28
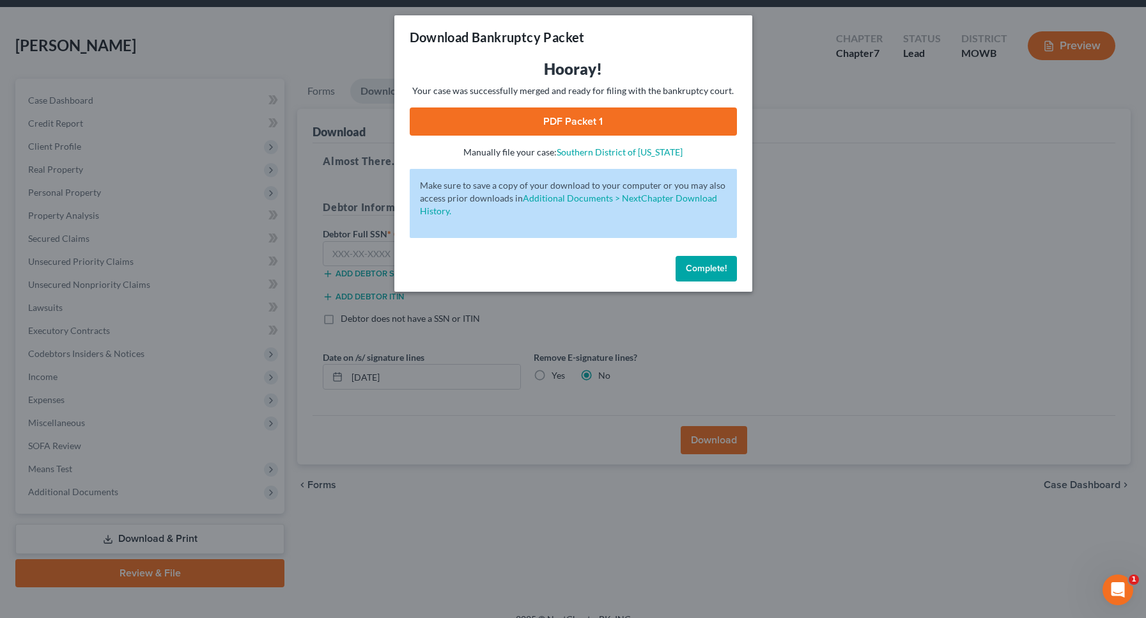
click at [534, 125] on link "PDF Packet 1" at bounding box center [573, 121] width 327 height 28
drag, startPoint x: 716, startPoint y: 271, endPoint x: 709, endPoint y: 268, distance: 7.7
click at [716, 271] on span "Complete!" at bounding box center [706, 268] width 41 height 11
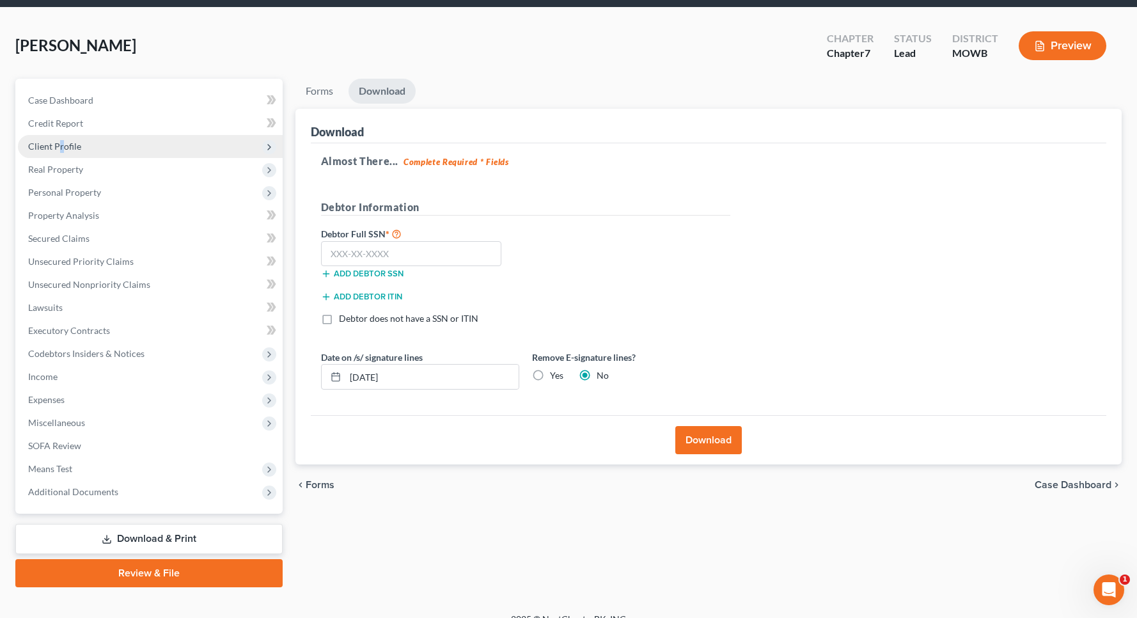
click at [61, 143] on span "Client Profile" at bounding box center [54, 146] width 53 height 11
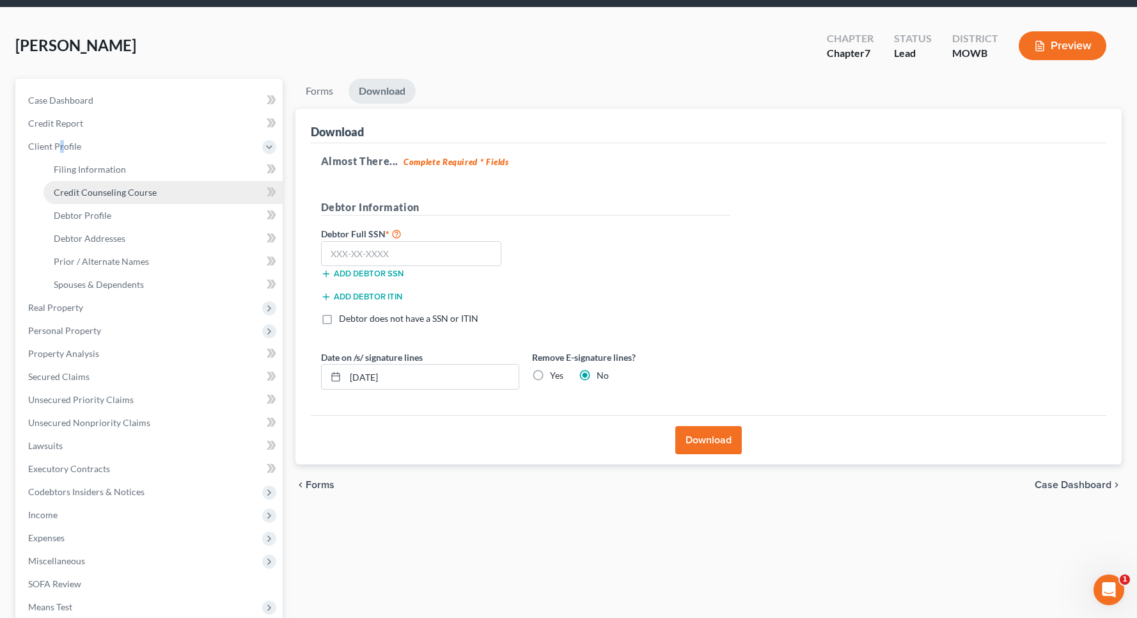
click at [93, 194] on span "Credit Counseling Course" at bounding box center [105, 192] width 103 height 11
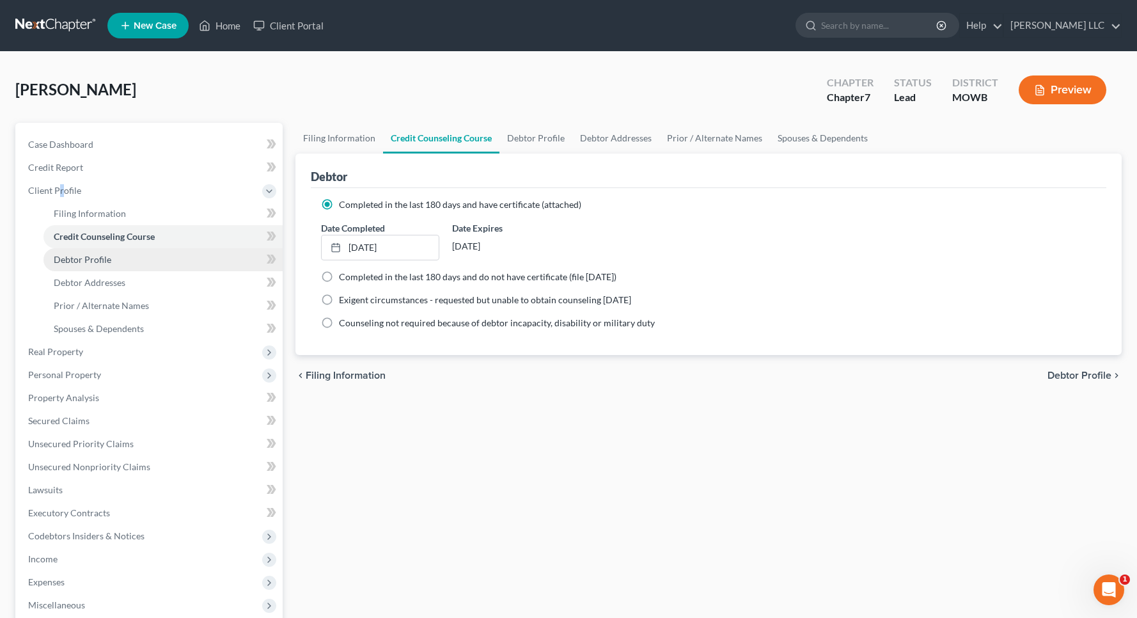
click at [88, 258] on span "Debtor Profile" at bounding box center [83, 259] width 58 height 11
select select "1"
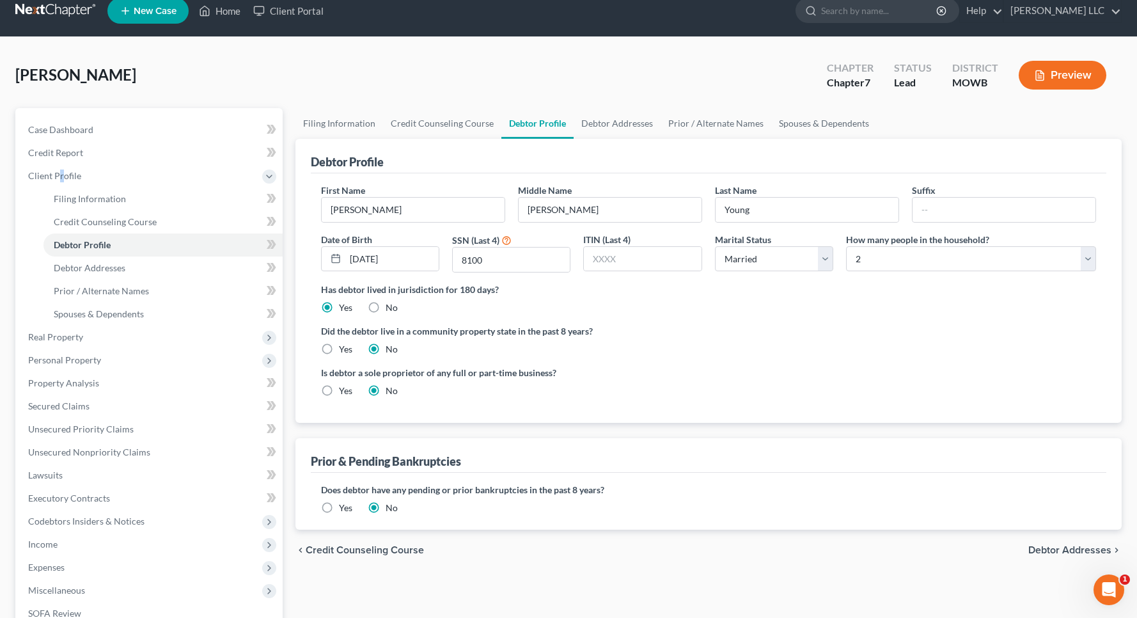
scroll to position [17, 0]
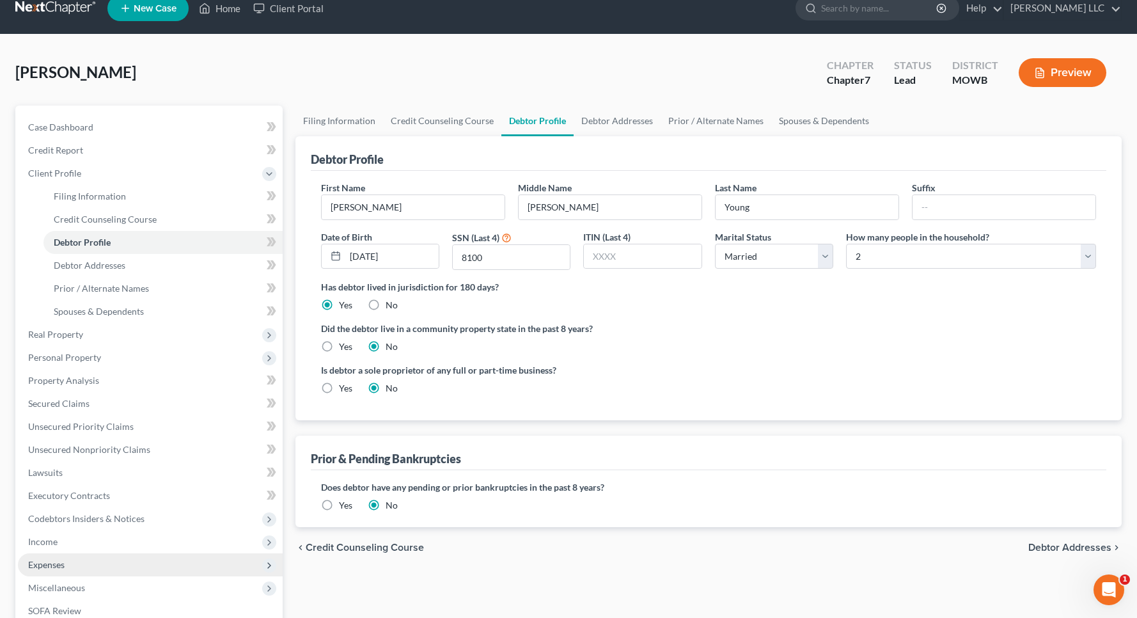
click at [58, 561] on span "Expenses" at bounding box center [46, 564] width 36 height 11
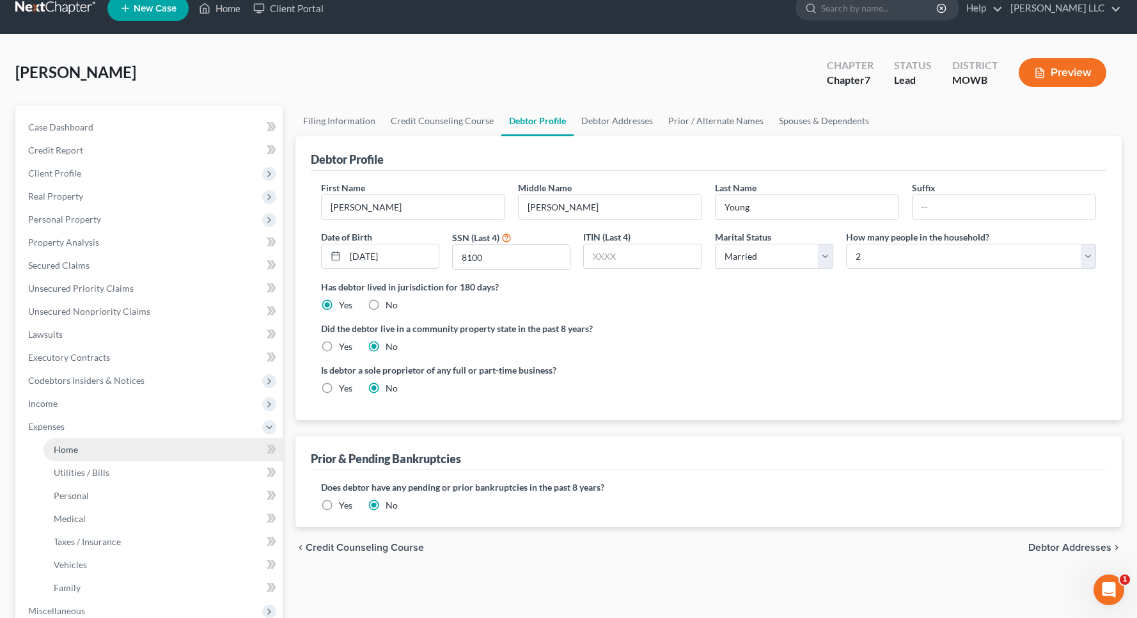
click at [72, 450] on span "Home" at bounding box center [66, 449] width 24 height 11
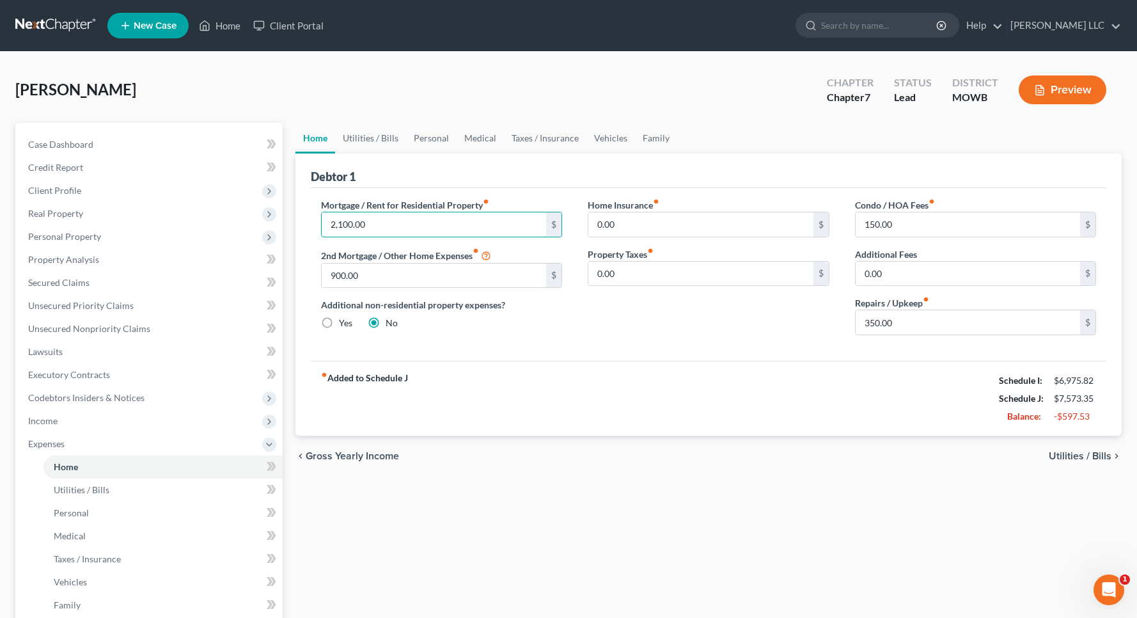
drag, startPoint x: 384, startPoint y: 223, endPoint x: 309, endPoint y: 224, distance: 75.4
click at [309, 224] on div "Mortgage / Rent for Residential Property fiber_manual_record 2,100.00 $ 2nd Mor…" at bounding box center [441, 271] width 267 height 147
type input "2,050.48"
click at [387, 277] on input "900.00" at bounding box center [434, 275] width 225 height 24
drag, startPoint x: 387, startPoint y: 277, endPoint x: 357, endPoint y: 276, distance: 30.1
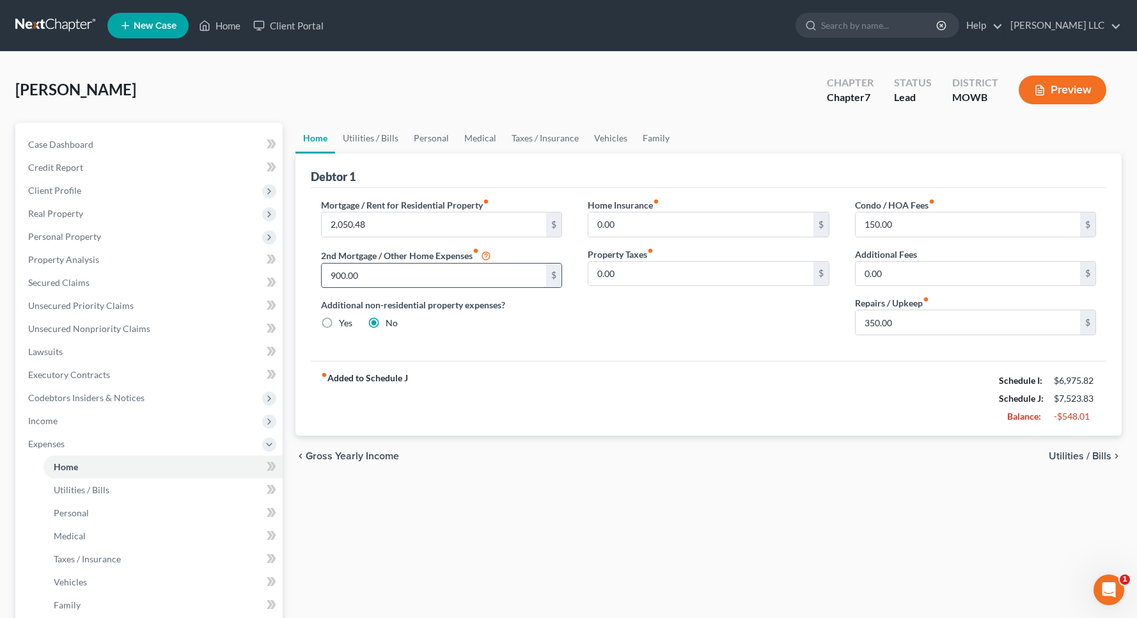
click at [357, 276] on input "900.00" at bounding box center [434, 275] width 225 height 24
type input "8"
type input "890.92"
click at [370, 139] on link "Utilities / Bills" at bounding box center [370, 138] width 71 height 31
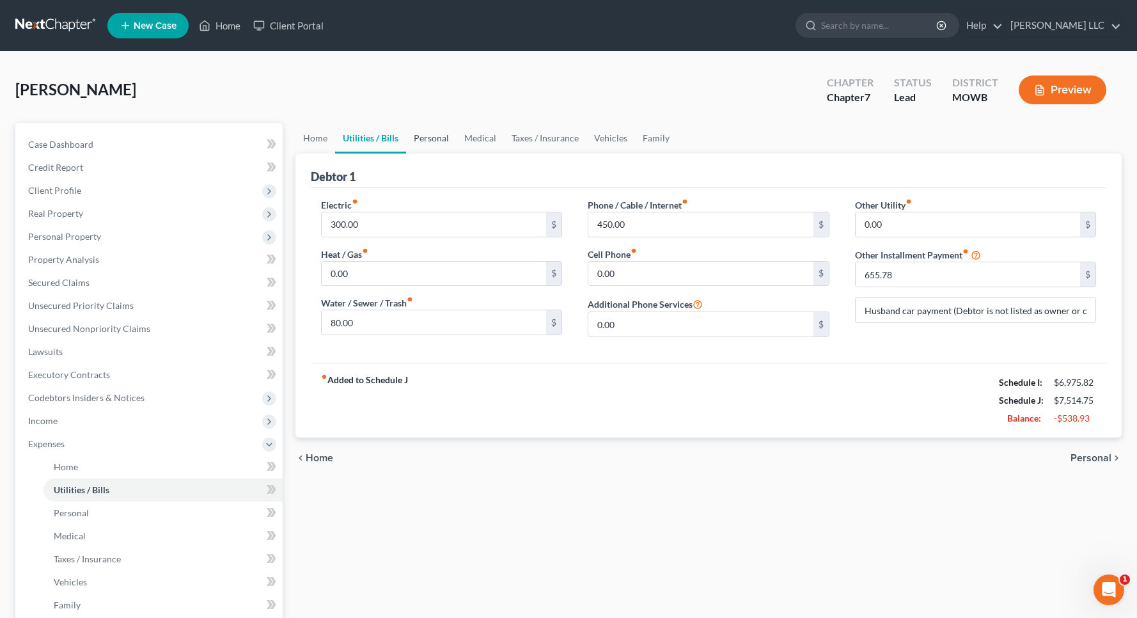
click at [441, 140] on link "Personal" at bounding box center [431, 138] width 51 height 31
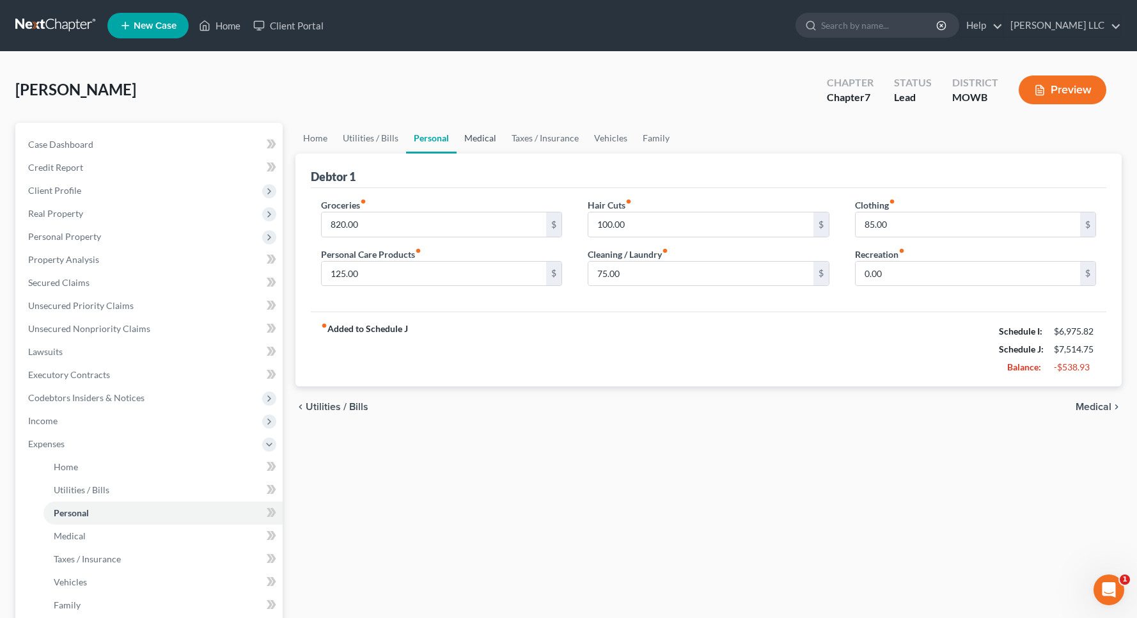
click at [475, 137] on link "Medical" at bounding box center [479, 138] width 47 height 31
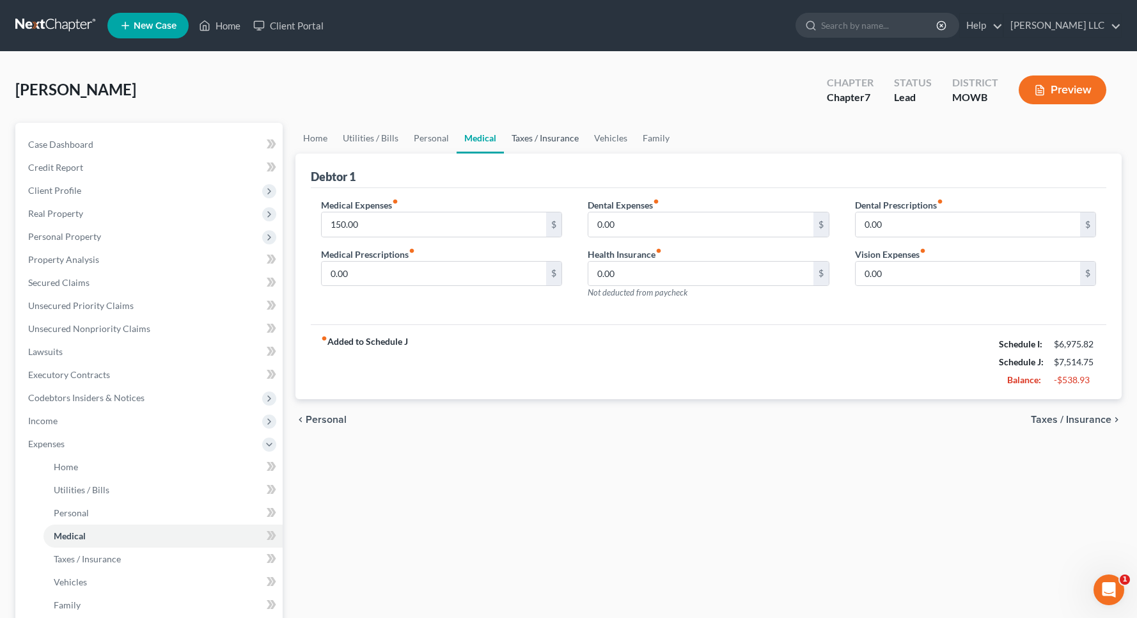
click at [545, 137] on link "Taxes / Insurance" at bounding box center [545, 138] width 82 height 31
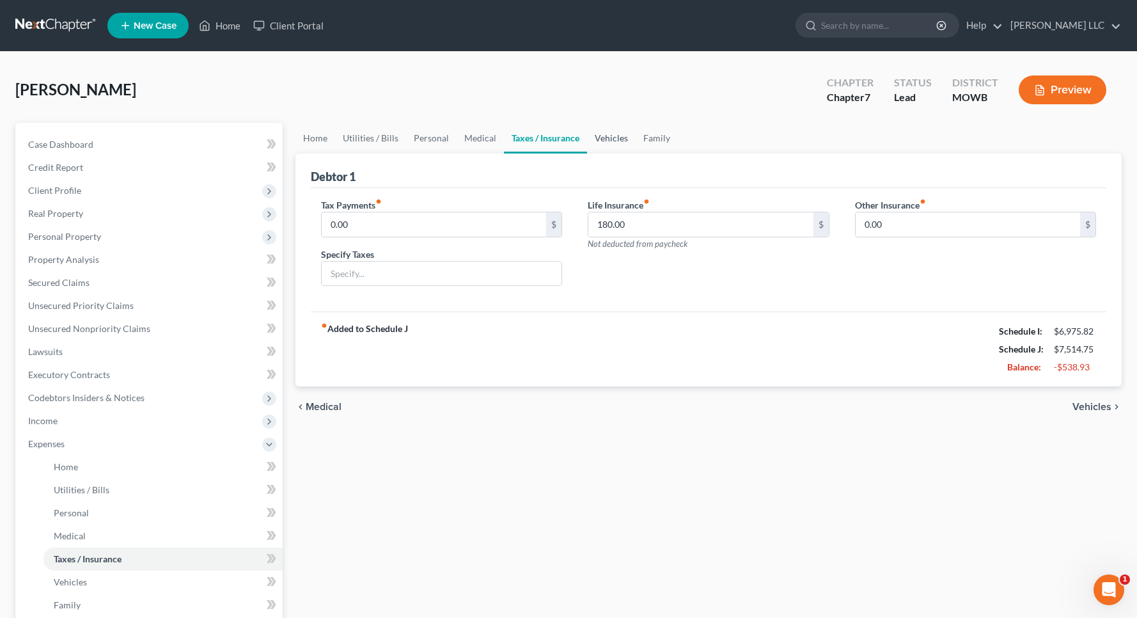
click at [609, 134] on link "Vehicles" at bounding box center [611, 138] width 49 height 31
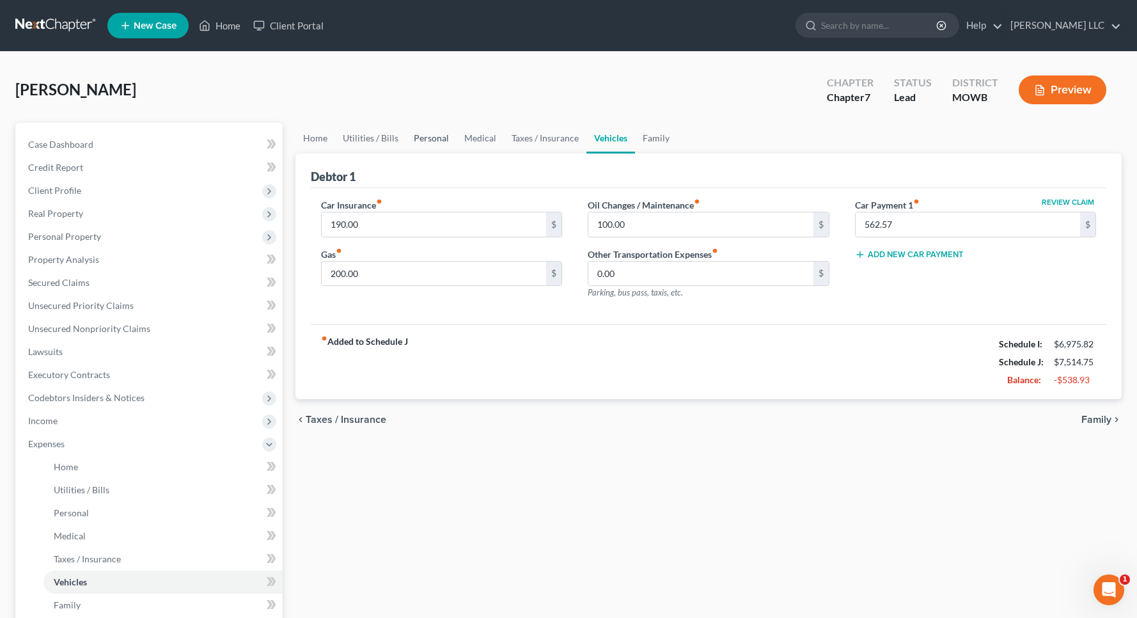
click at [414, 137] on link "Personal" at bounding box center [431, 138] width 51 height 31
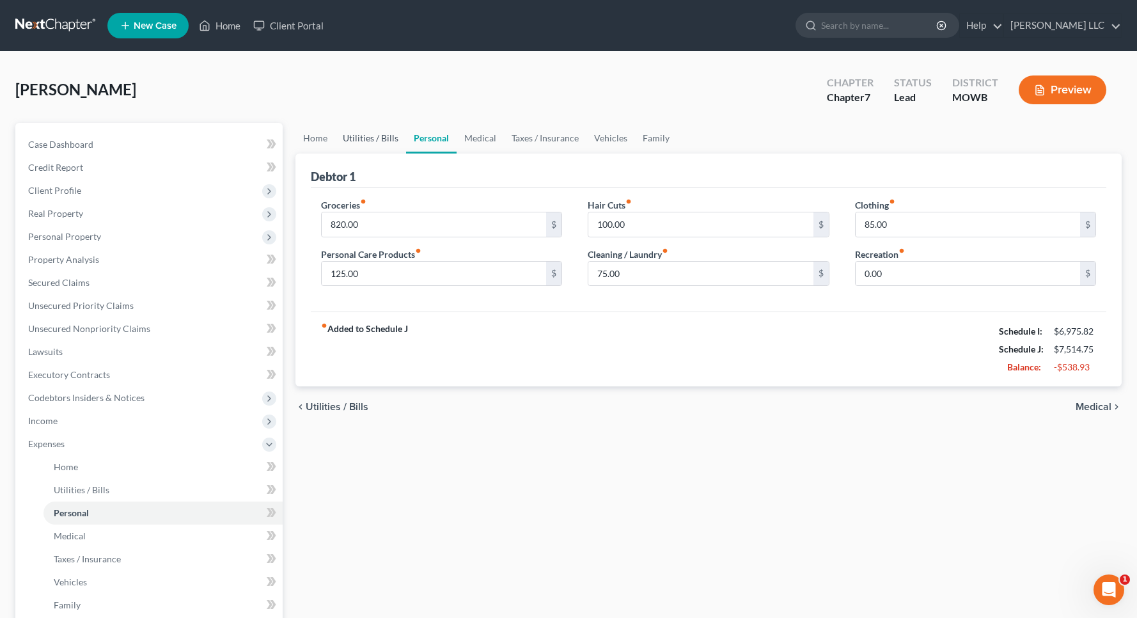
click at [378, 140] on link "Utilities / Bills" at bounding box center [370, 138] width 71 height 31
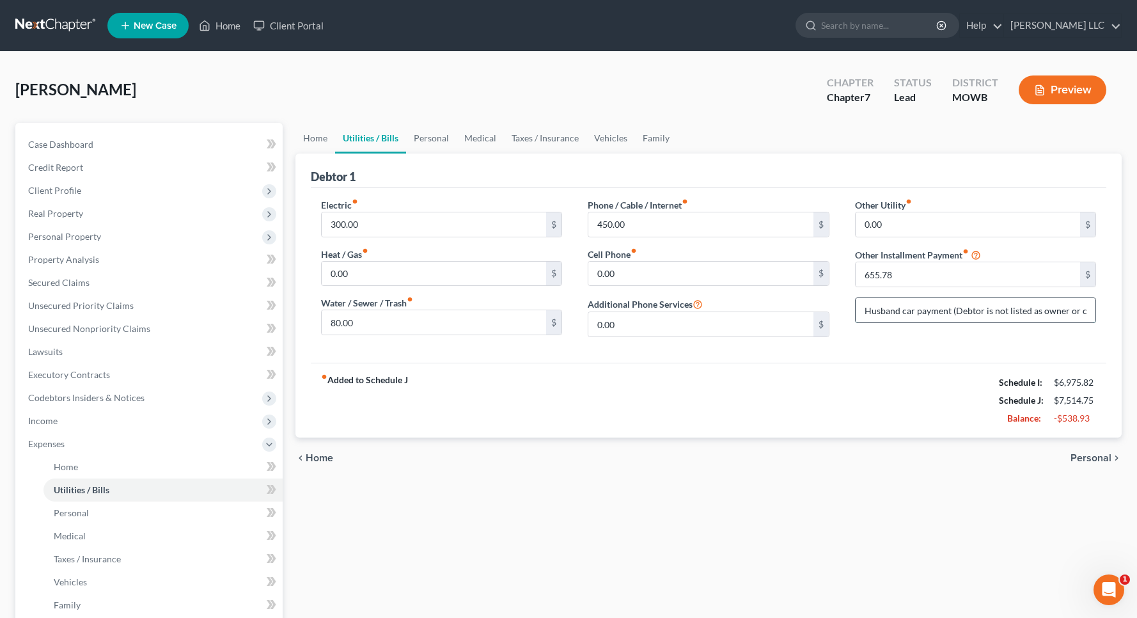
click at [1011, 307] on input "Husband car payment (Debtor is not listed as owner or co-signer)" at bounding box center [975, 310] width 240 height 24
type input "Husband car payment (Debtor is not co-signer)"
click at [54, 236] on span "Personal Property" at bounding box center [64, 236] width 73 height 11
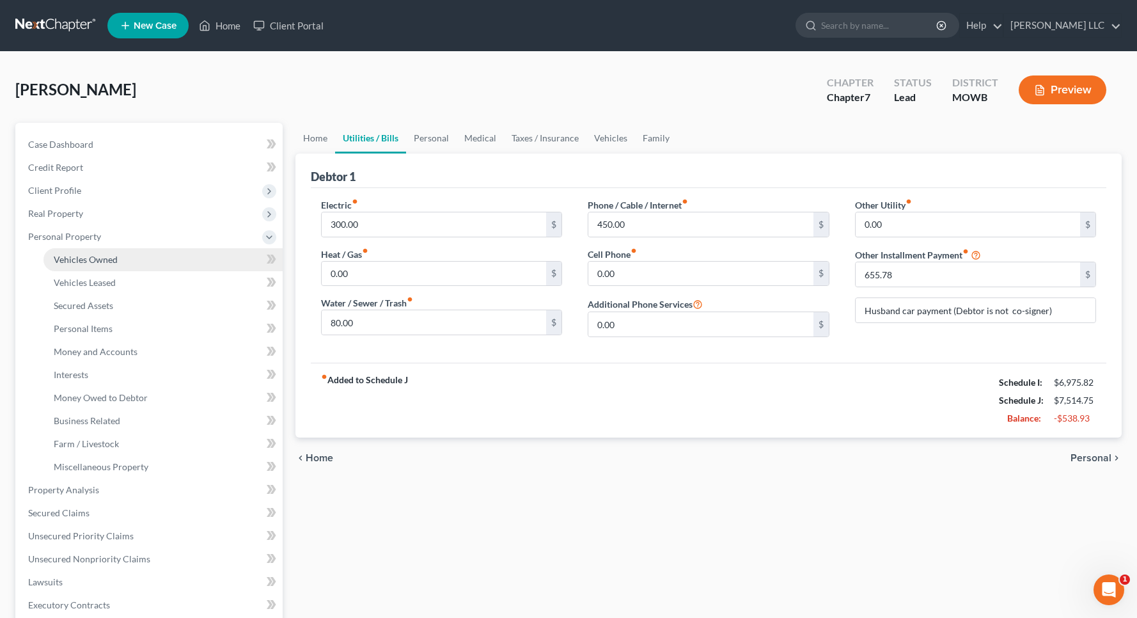
click at [88, 255] on span "Vehicles Owned" at bounding box center [86, 259] width 64 height 11
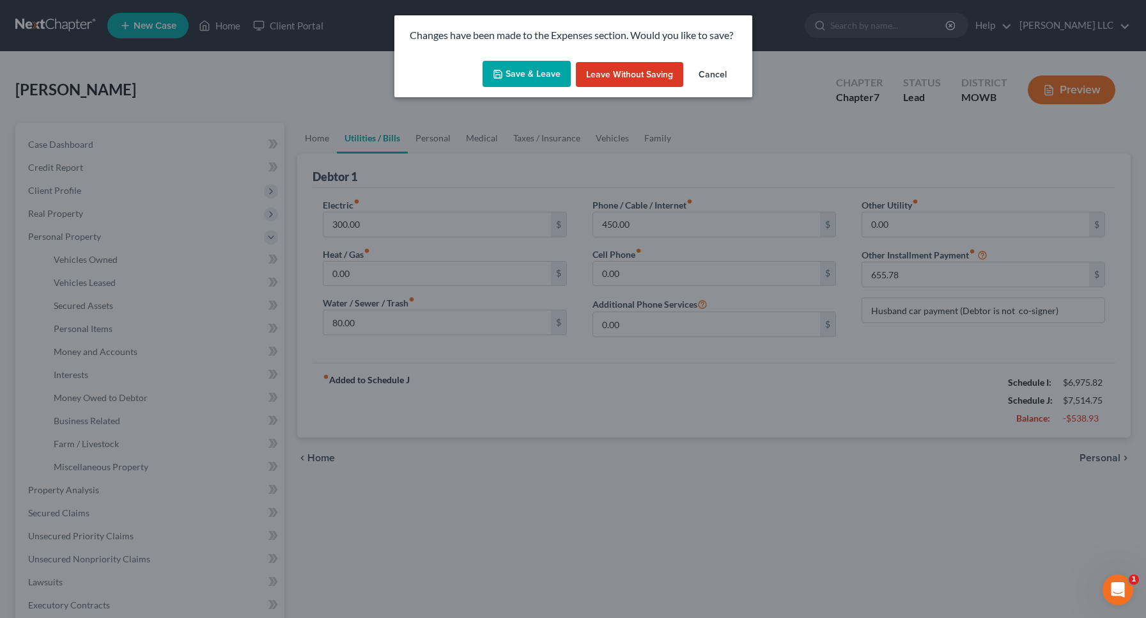
click at [523, 77] on button "Save & Leave" at bounding box center [527, 74] width 88 height 27
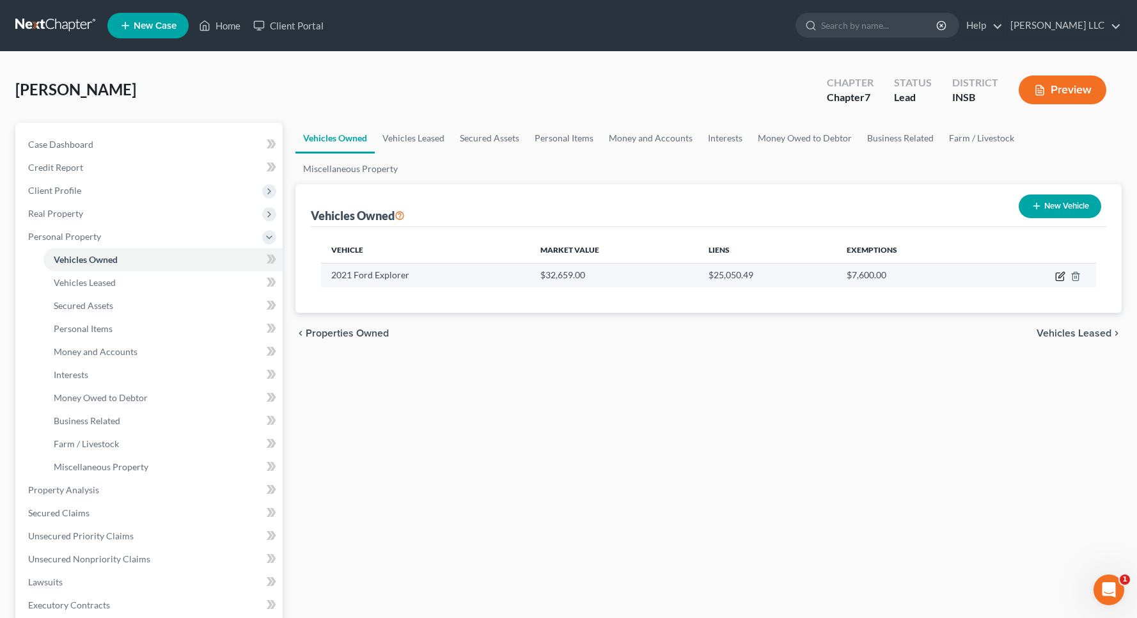
click at [1059, 276] on icon "button" at bounding box center [1061, 275] width 6 height 6
select select "0"
select select "5"
select select "2"
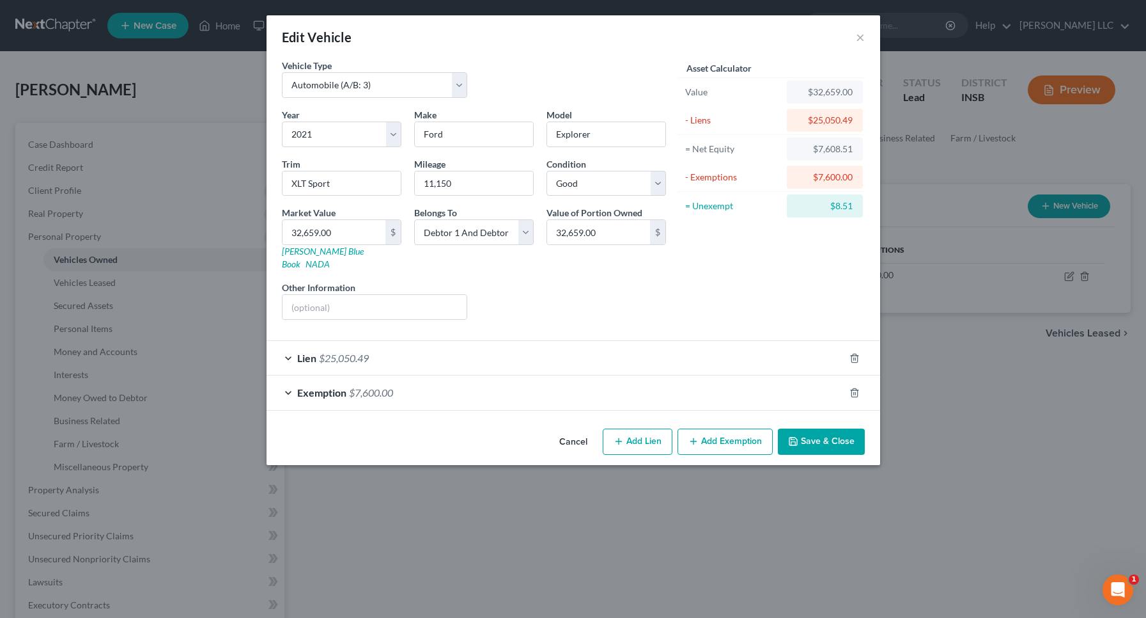
click at [294, 346] on div "Lien $25,050.49" at bounding box center [556, 358] width 578 height 34
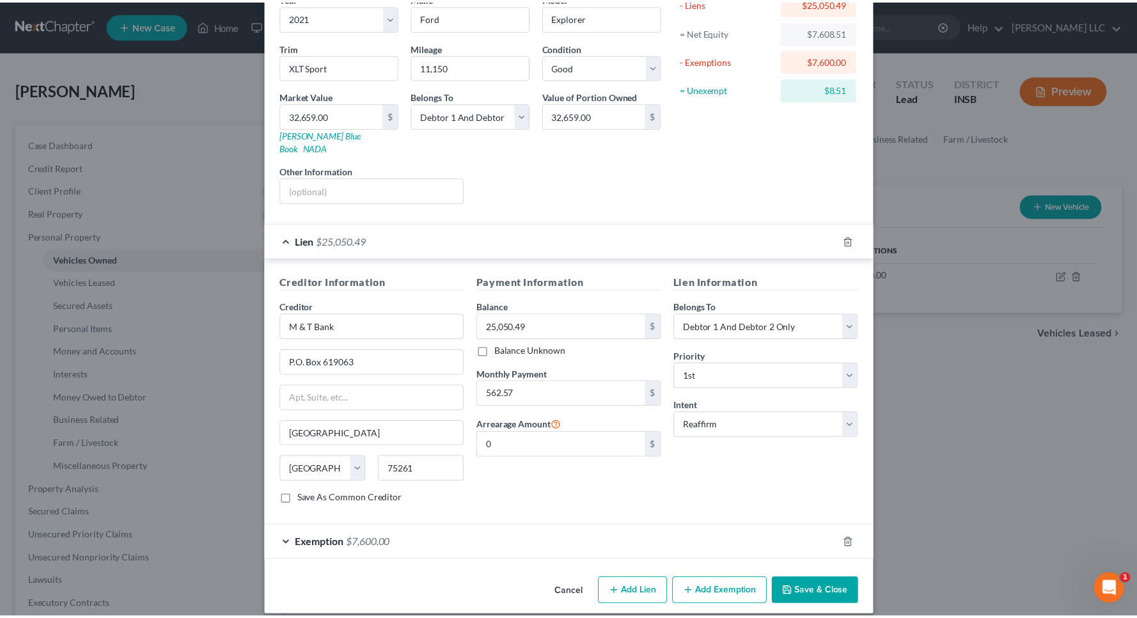
scroll to position [116, 0]
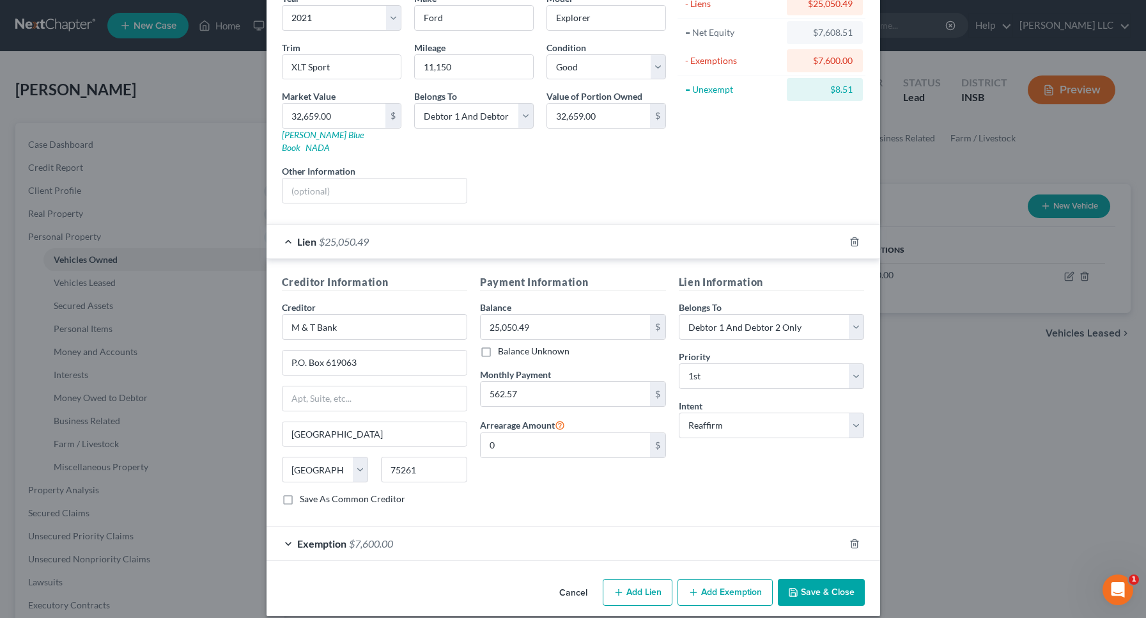
click at [808, 579] on button "Save & Close" at bounding box center [821, 592] width 87 height 27
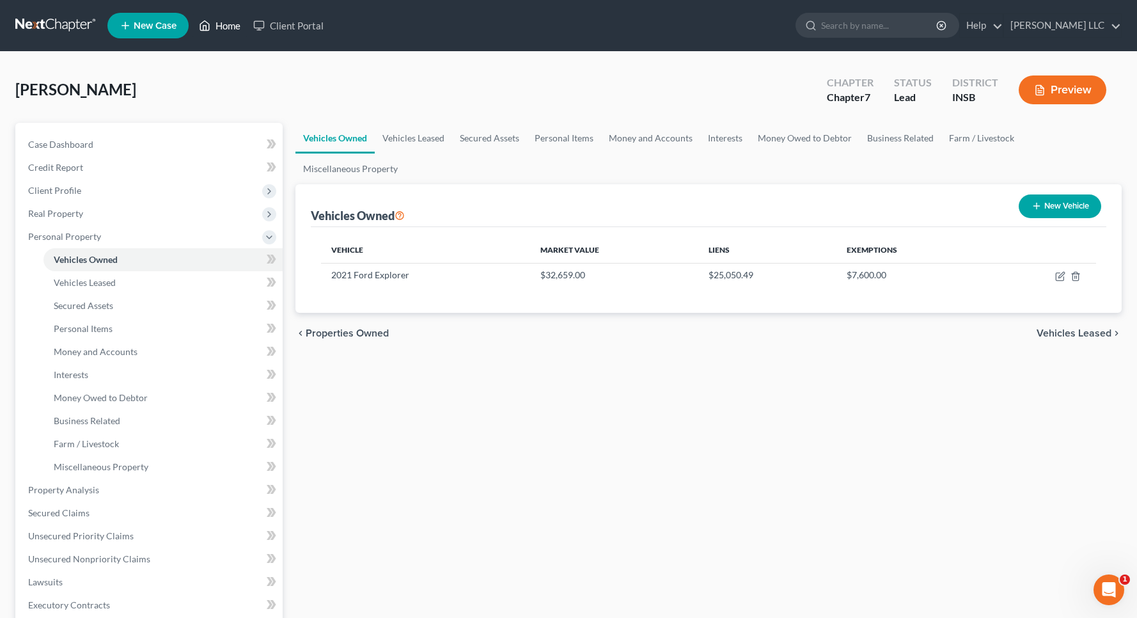
click at [235, 25] on link "Home" at bounding box center [219, 25] width 54 height 23
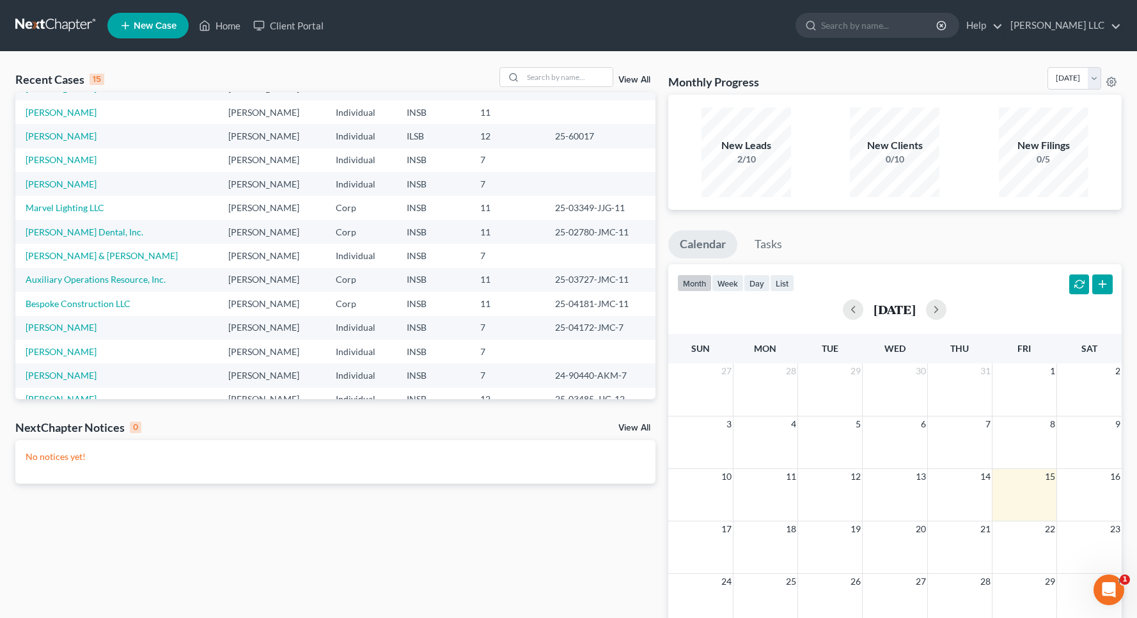
scroll to position [43, 0]
click at [58, 346] on link "[PERSON_NAME]" at bounding box center [61, 350] width 71 height 11
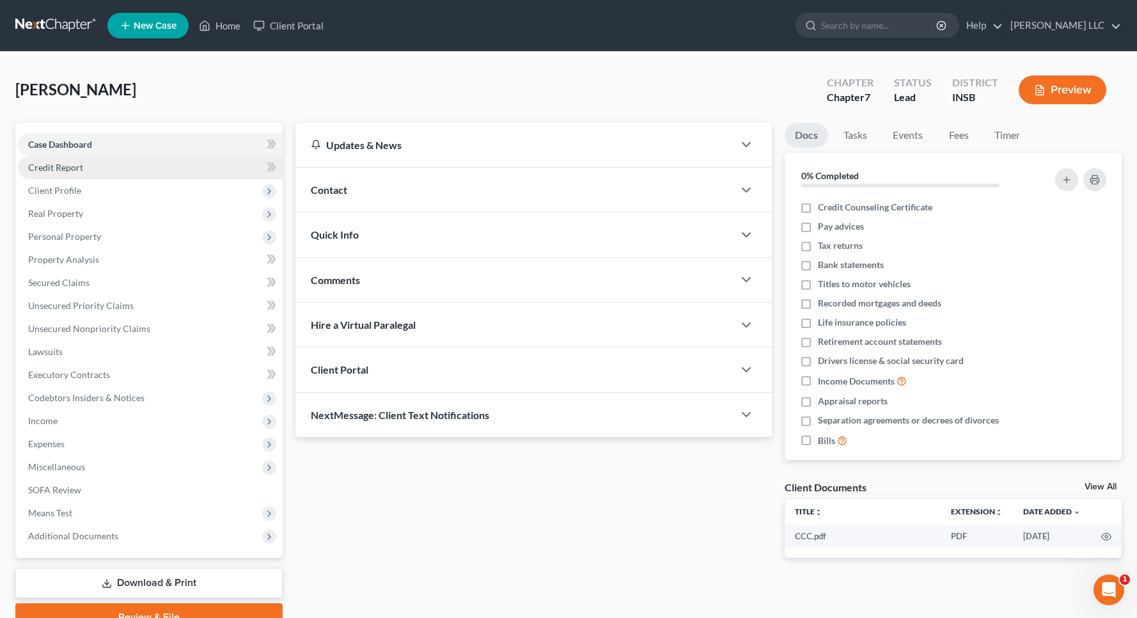
click at [56, 170] on span "Credit Report" at bounding box center [55, 167] width 55 height 11
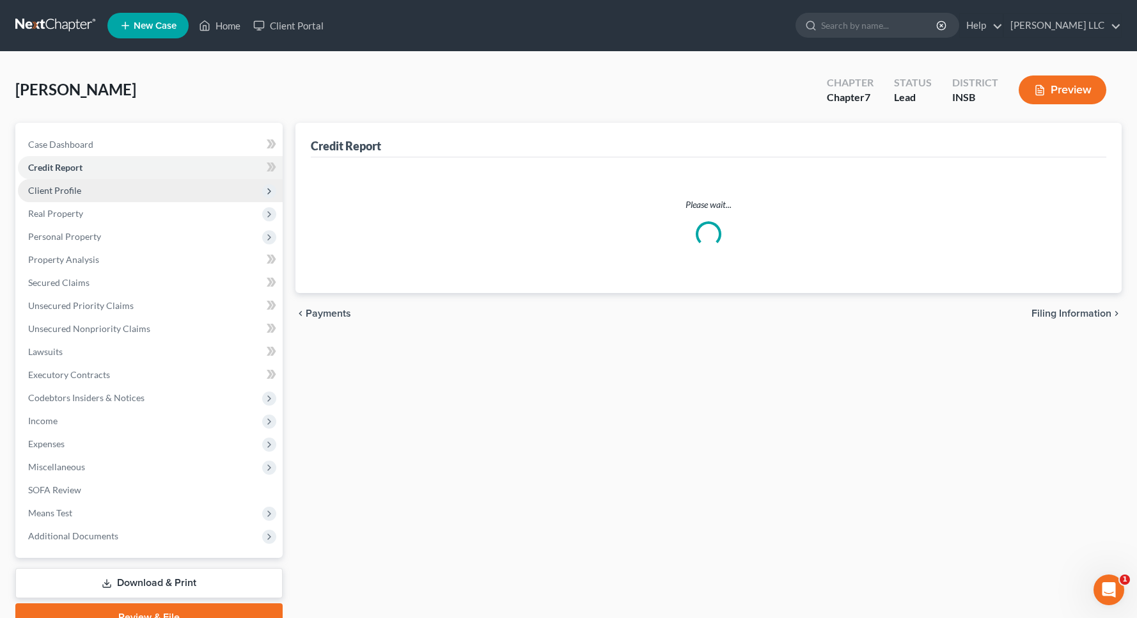
click at [59, 192] on span "Client Profile" at bounding box center [54, 190] width 53 height 11
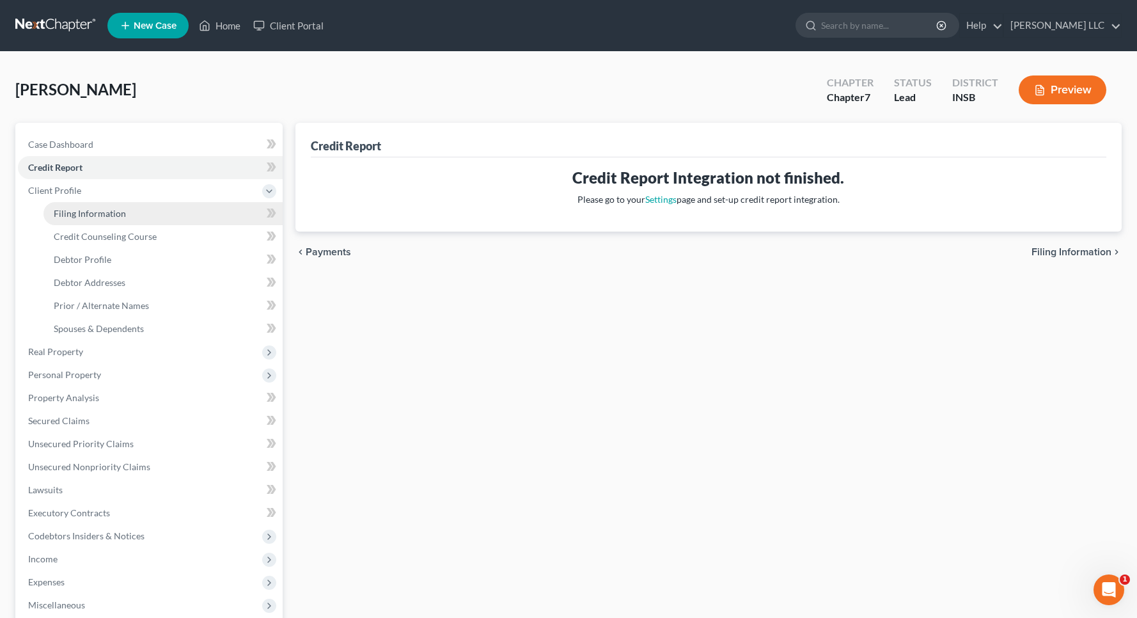
click at [67, 217] on span "Filing Information" at bounding box center [90, 213] width 72 height 11
select select "1"
select select "0"
select select "15"
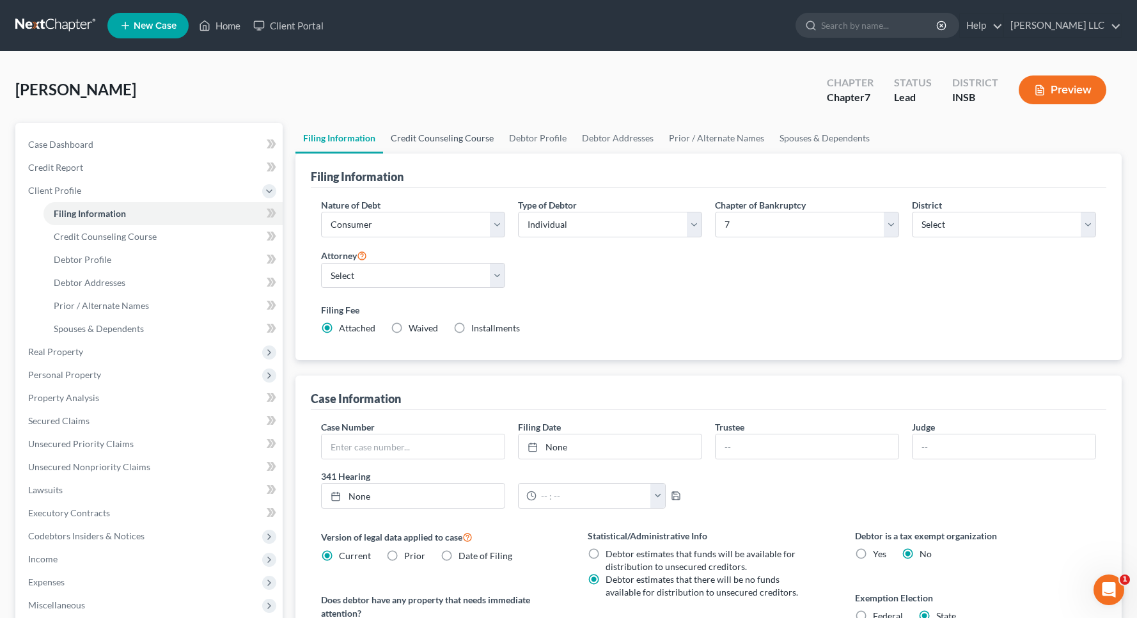
click at [448, 138] on link "Credit Counseling Course" at bounding box center [442, 138] width 118 height 31
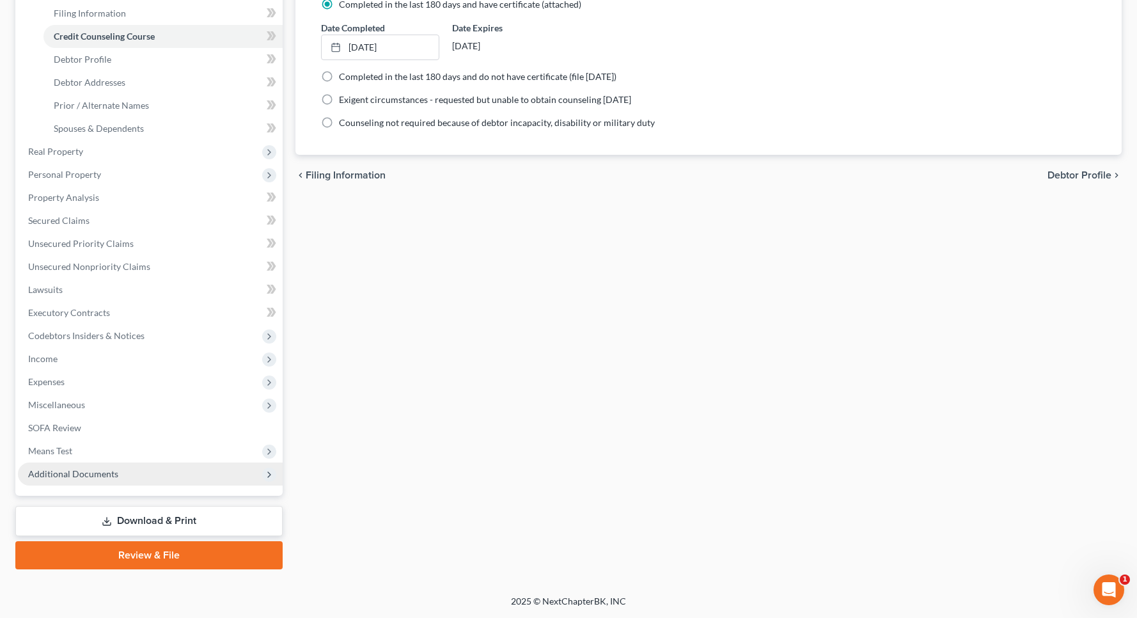
scroll to position [200, 0]
click at [74, 481] on span "Additional Documents" at bounding box center [150, 473] width 265 height 23
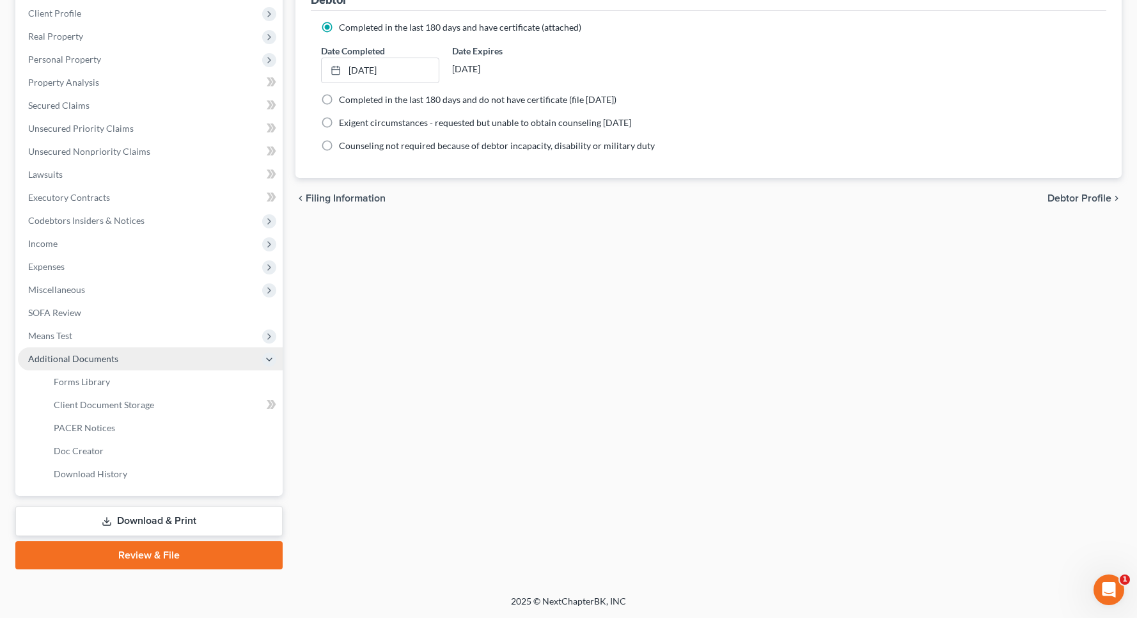
scroll to position [177, 0]
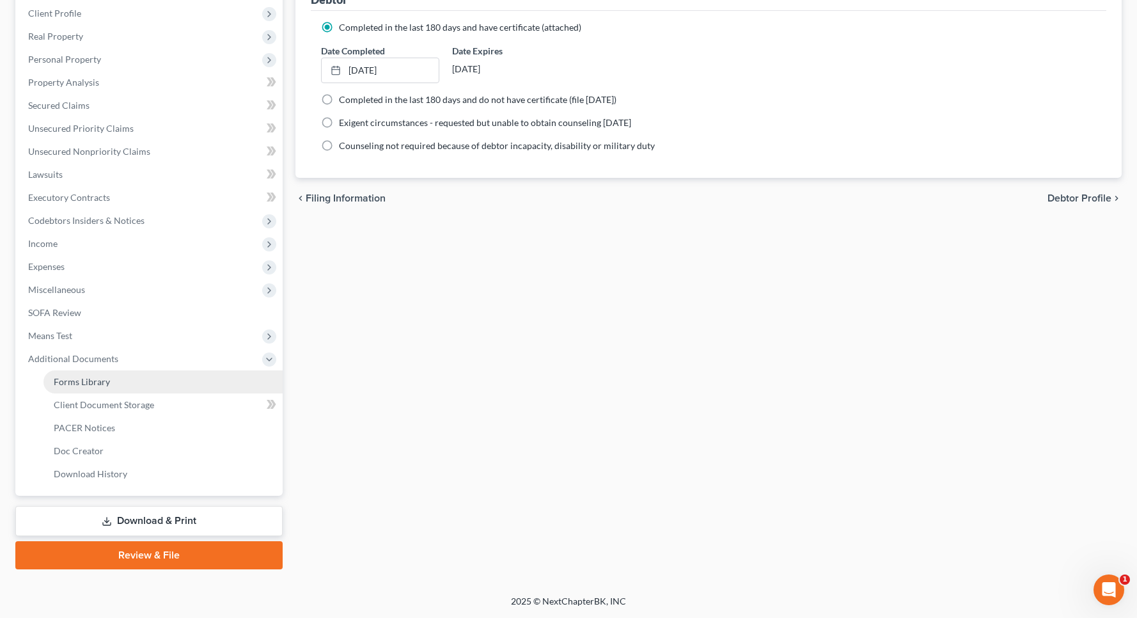
click at [90, 380] on span "Forms Library" at bounding box center [82, 381] width 56 height 11
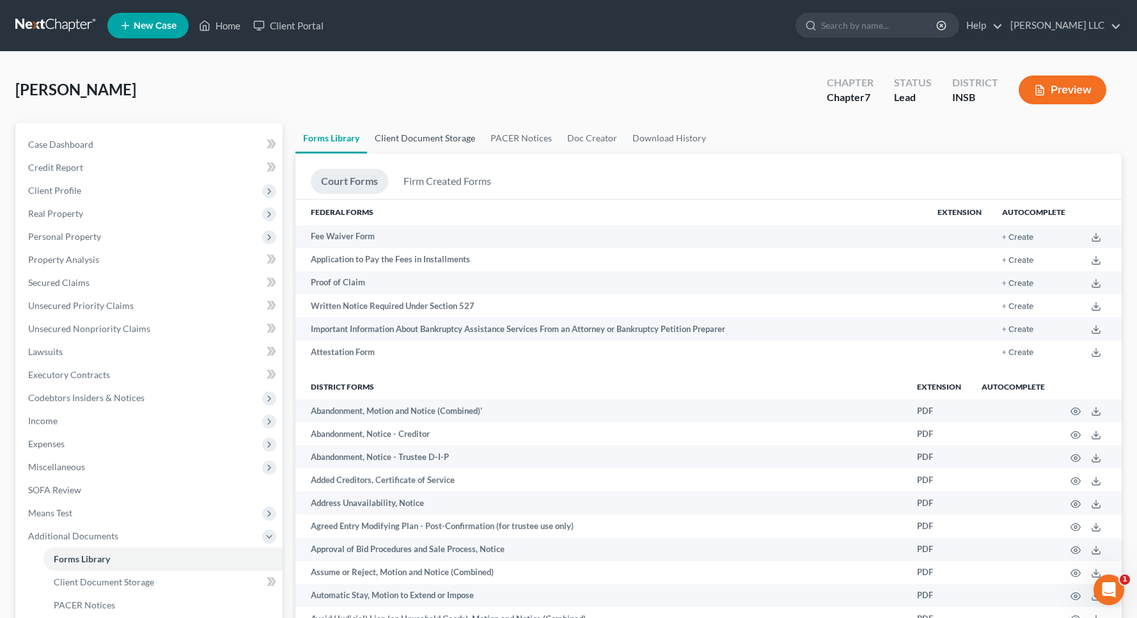
click at [424, 144] on link "Client Document Storage" at bounding box center [425, 138] width 116 height 31
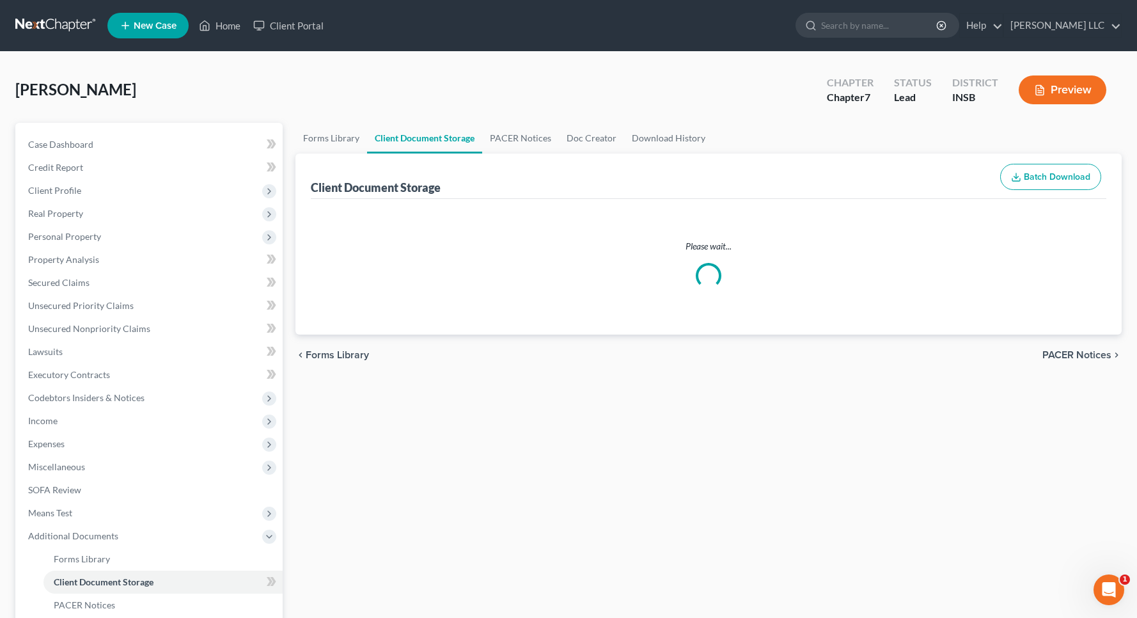
select select "9"
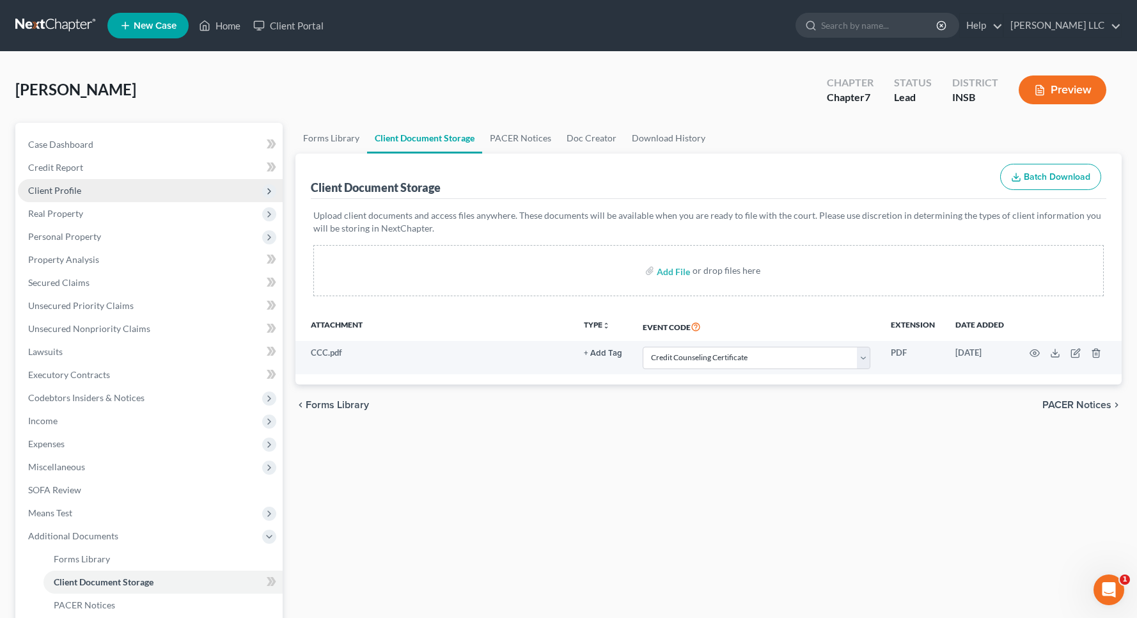
click at [81, 189] on span "Client Profile" at bounding box center [150, 190] width 265 height 23
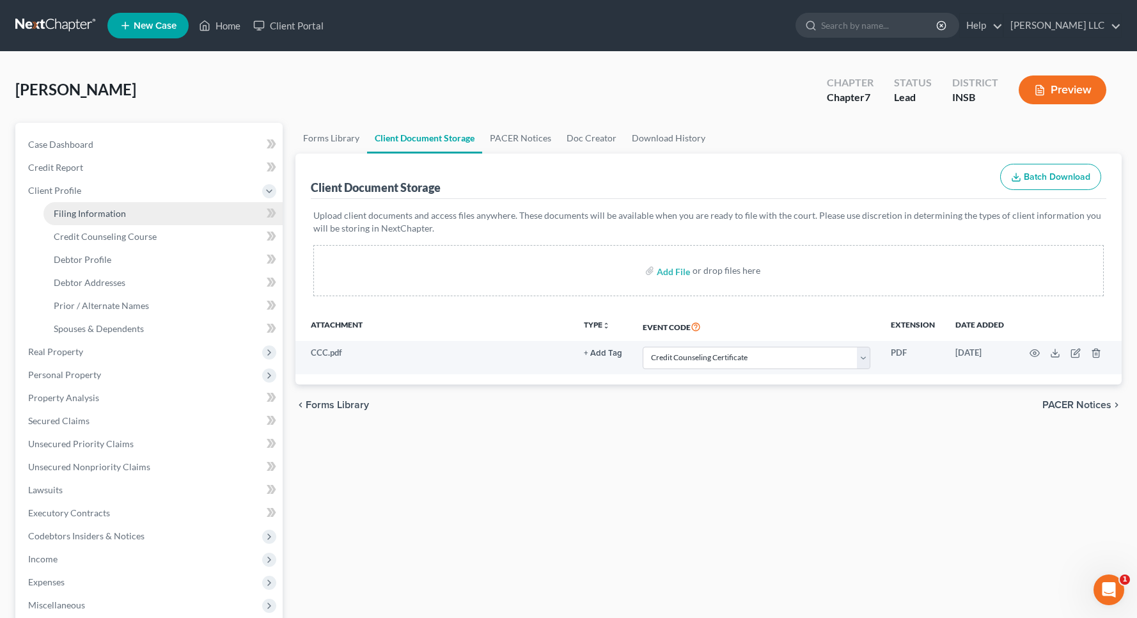
click at [93, 219] on link "Filing Information" at bounding box center [162, 213] width 239 height 23
select select "1"
select select "0"
select select "28"
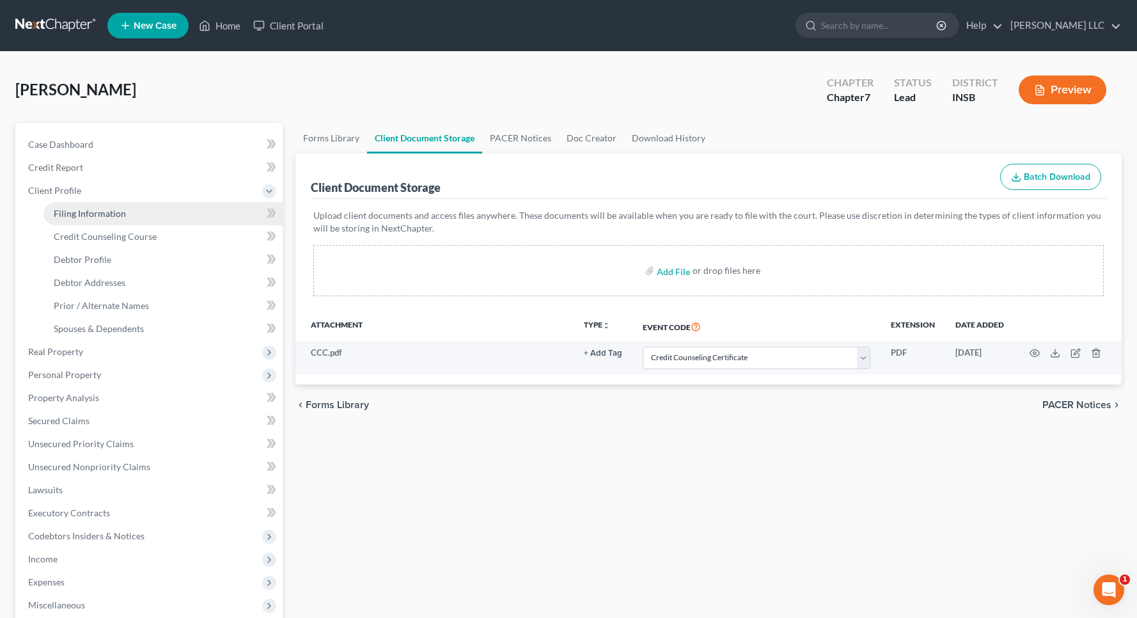
select select "0"
select select "15"
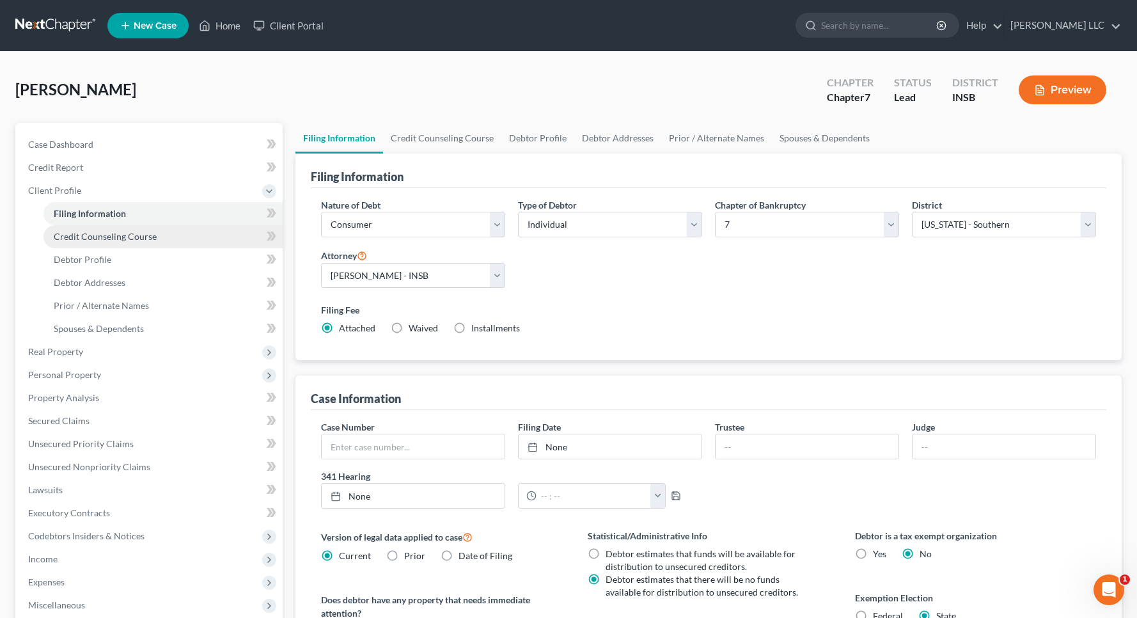
click at [94, 235] on span "Credit Counseling Course" at bounding box center [105, 236] width 103 height 11
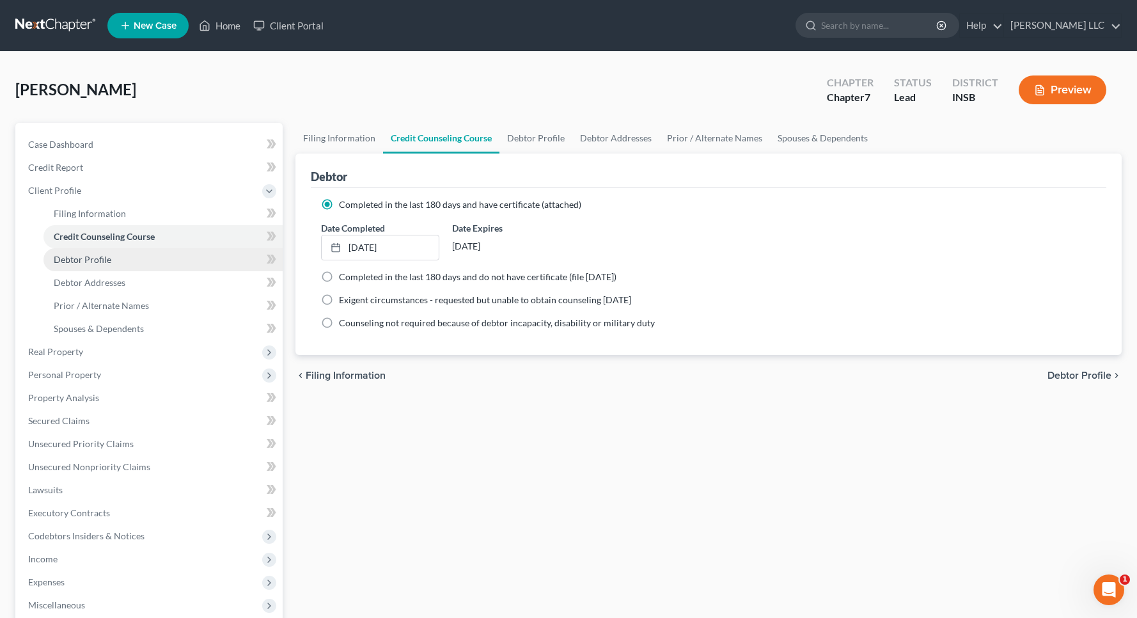
click at [85, 259] on span "Debtor Profile" at bounding box center [83, 259] width 58 height 11
select select "0"
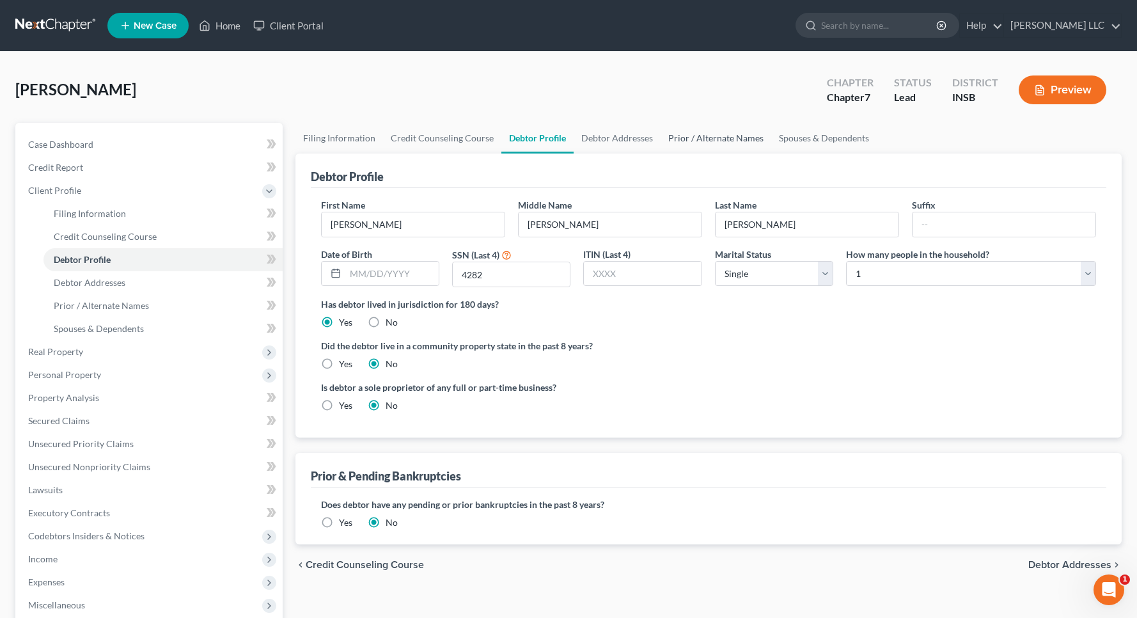
click at [699, 136] on link "Prior / Alternate Names" at bounding box center [715, 138] width 111 height 31
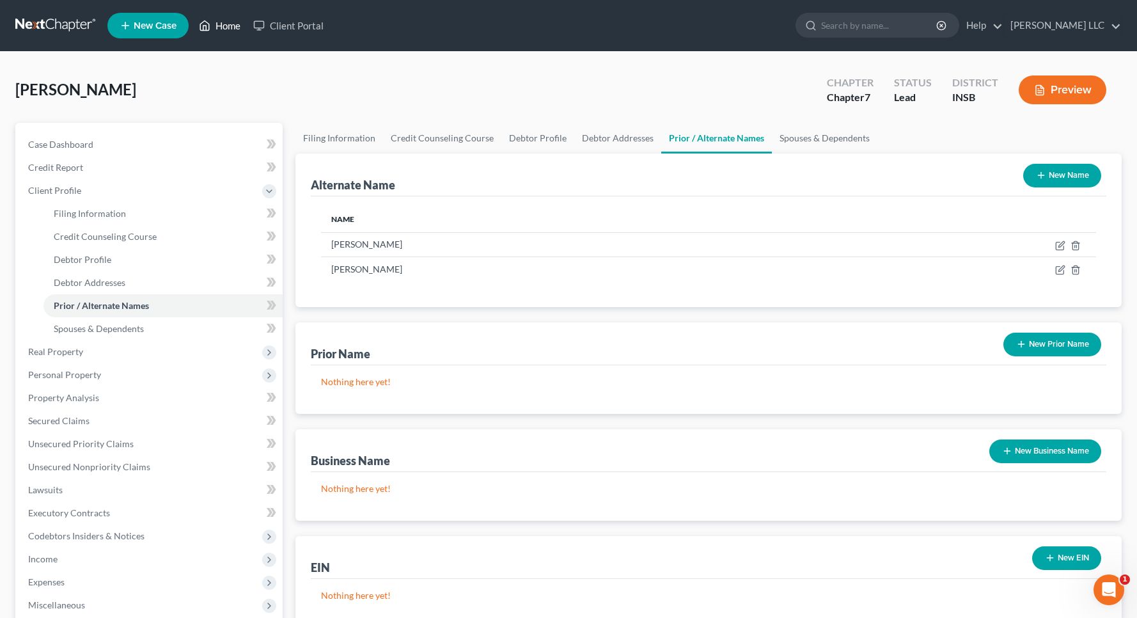
click at [218, 23] on link "Home" at bounding box center [219, 25] width 54 height 23
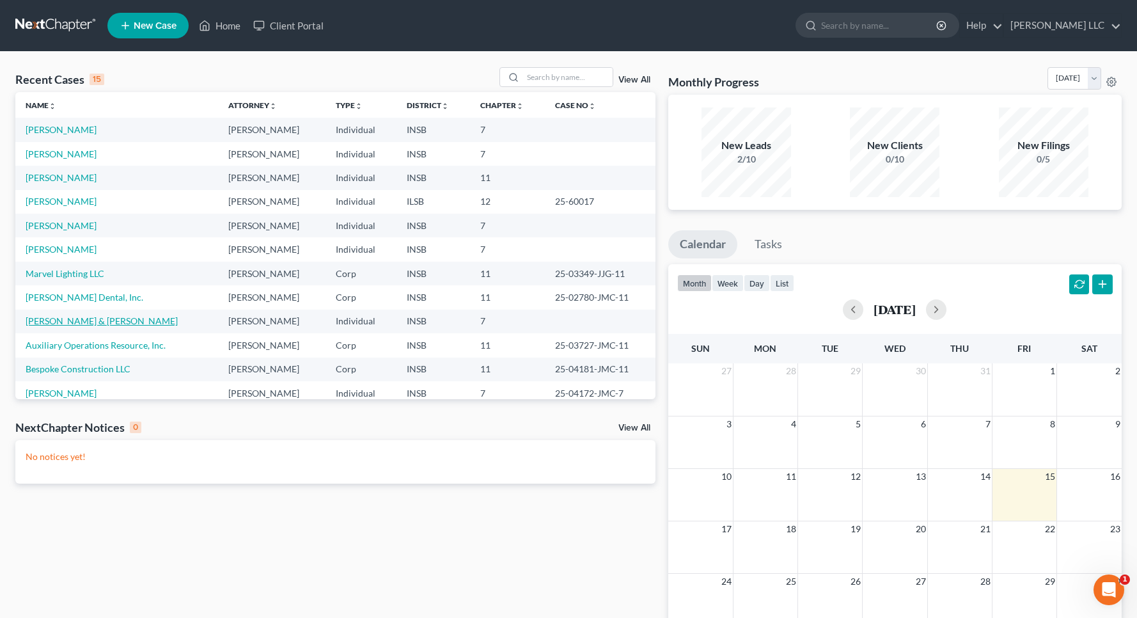
click at [68, 323] on link "[PERSON_NAME] & [PERSON_NAME]" at bounding box center [102, 320] width 152 height 11
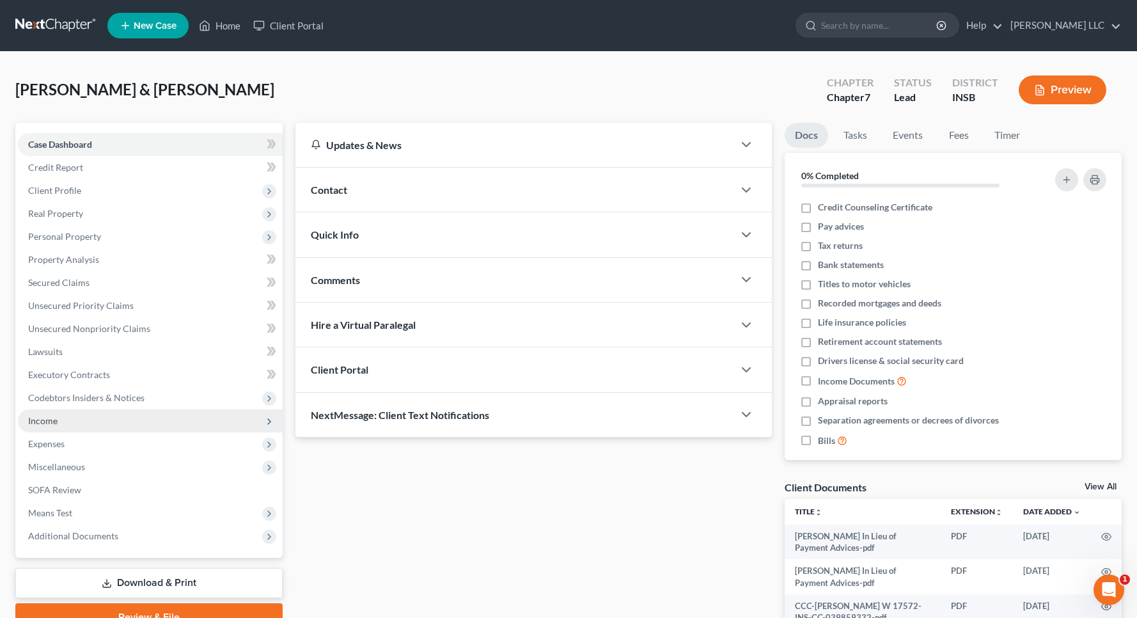
click at [55, 417] on span "Income" at bounding box center [42, 420] width 29 height 11
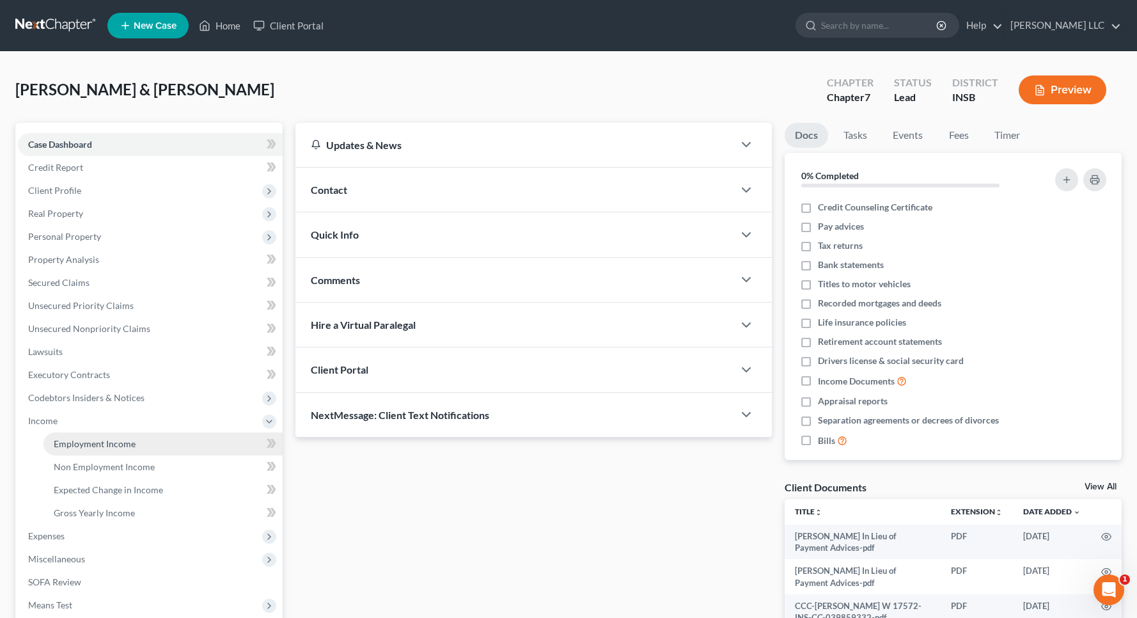
click at [104, 443] on span "Employment Income" at bounding box center [95, 443] width 82 height 11
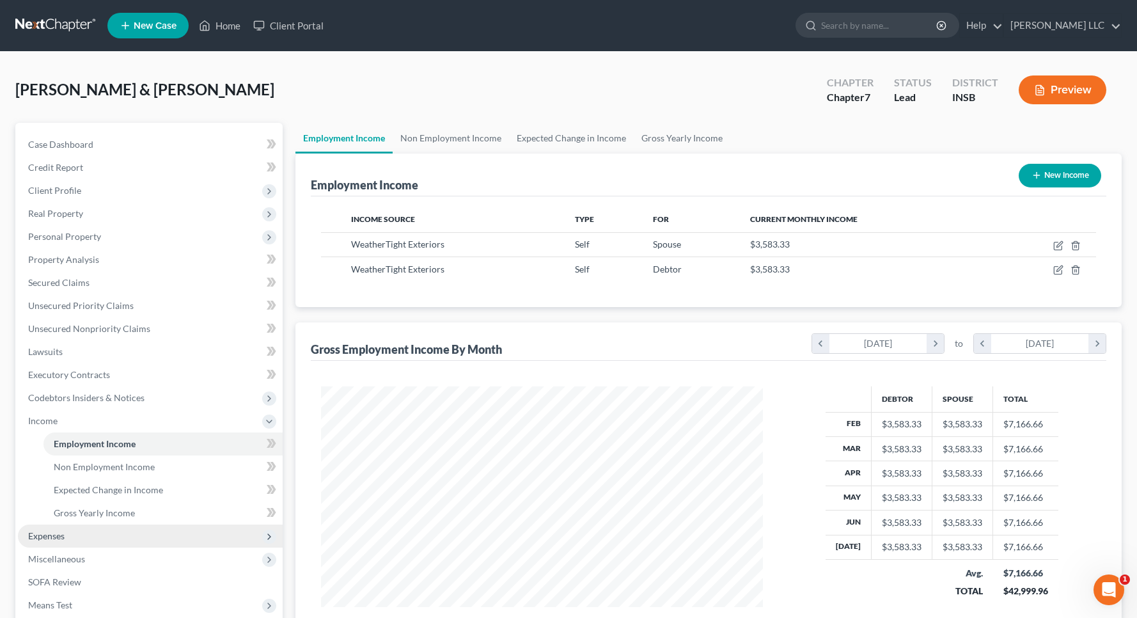
click at [89, 536] on span "Expenses" at bounding box center [150, 535] width 265 height 23
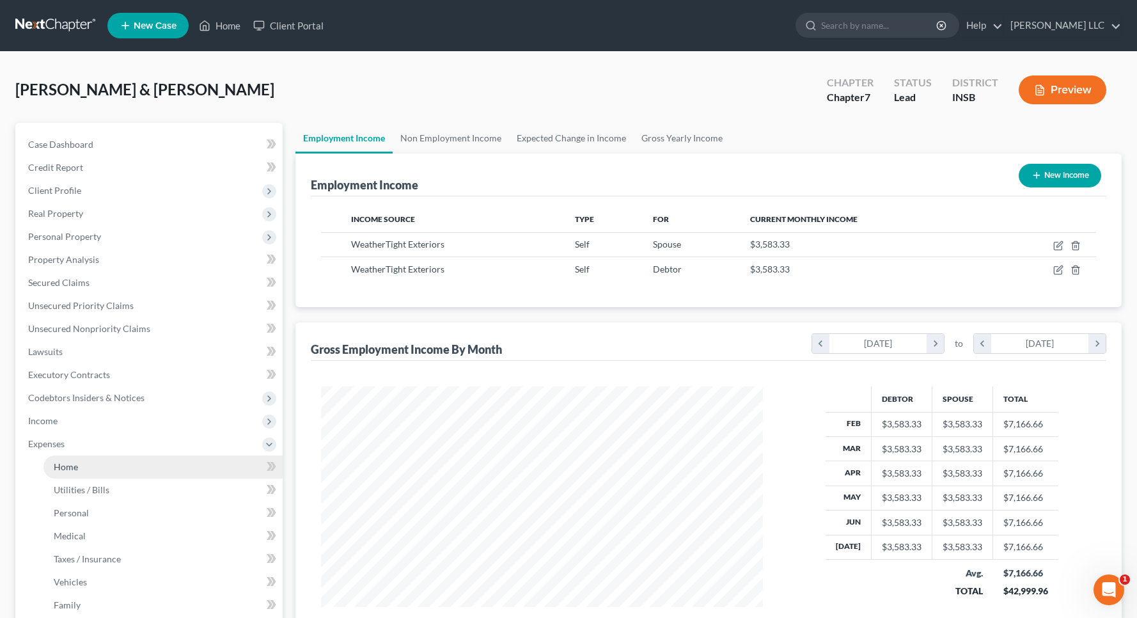
click at [59, 470] on span "Home" at bounding box center [66, 466] width 24 height 11
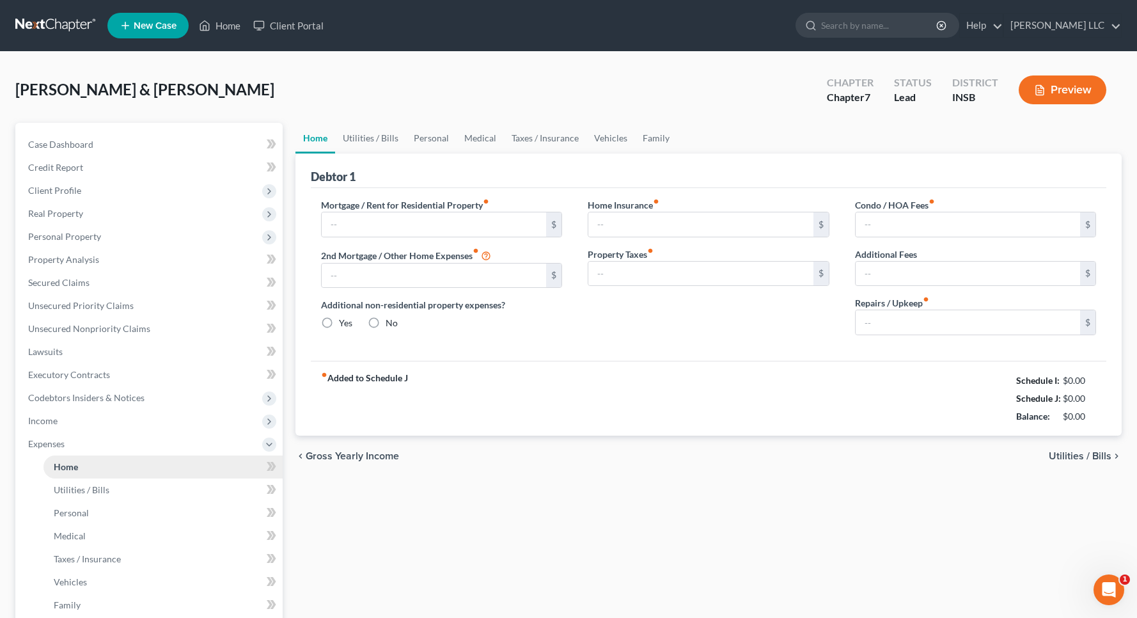
type input "1,071.00"
type input "0.00"
radio input "true"
type input "213.00"
type input "0.00"
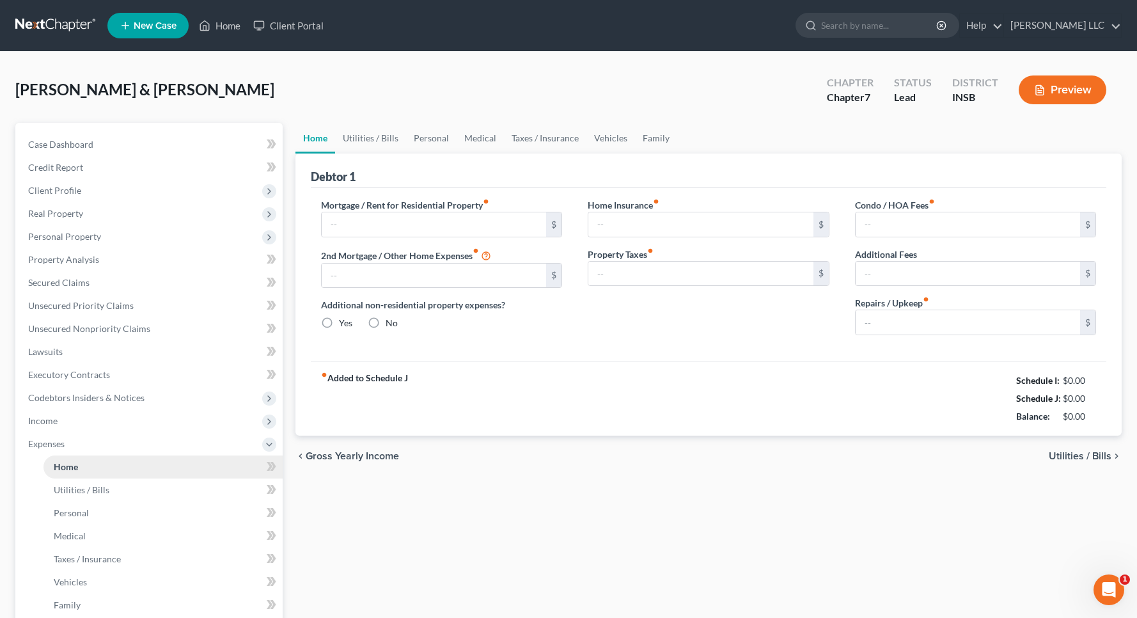
type input "0.00"
type input "200.00"
click at [1038, 20] on link "[PERSON_NAME] LLC" at bounding box center [1062, 25] width 117 height 23
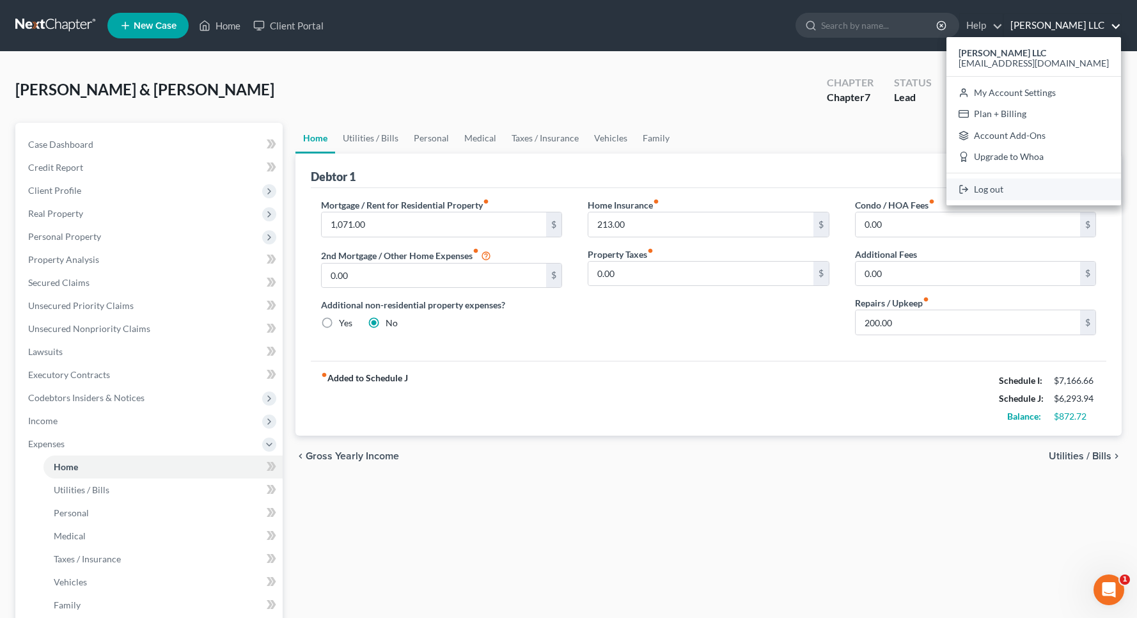
click at [1053, 193] on link "Log out" at bounding box center [1033, 189] width 175 height 22
